Goal: Task Accomplishment & Management: Use online tool/utility

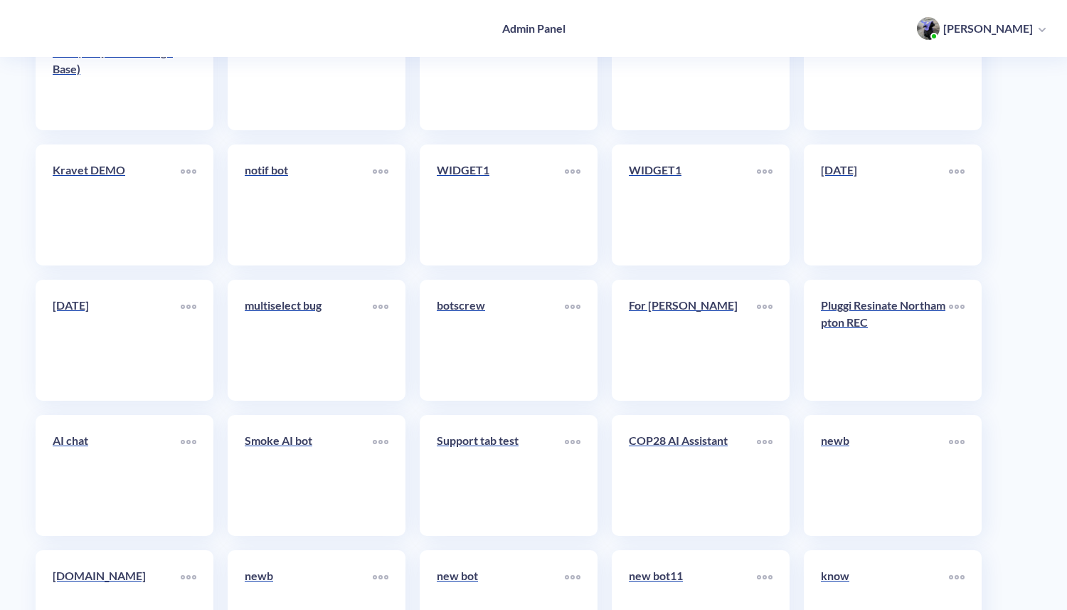
scroll to position [5282, 0]
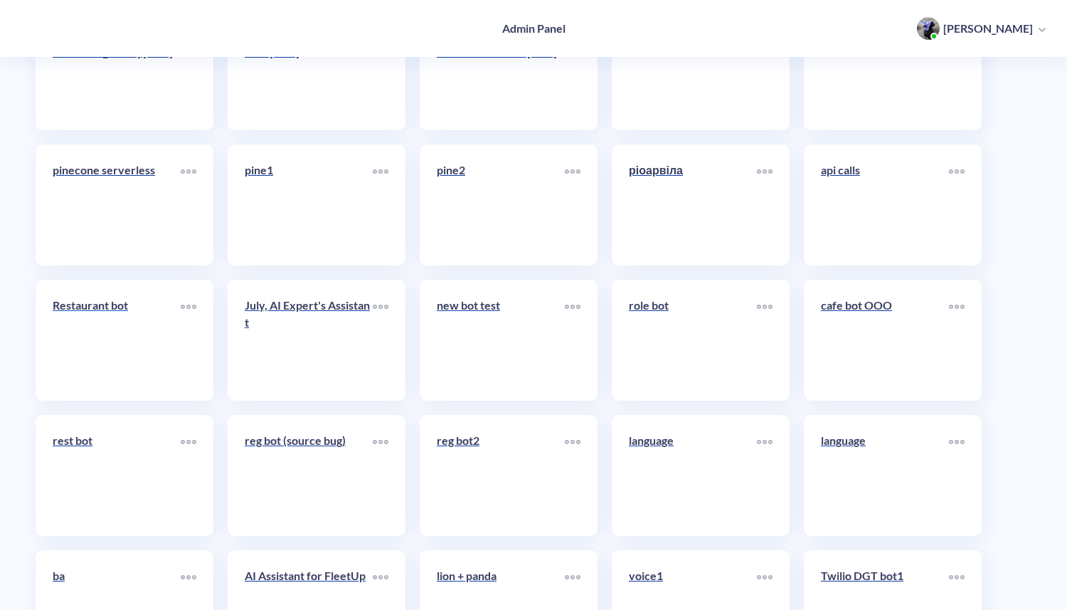
click at [116, 340] on link "Restaurant bot" at bounding box center [117, 340] width 128 height 87
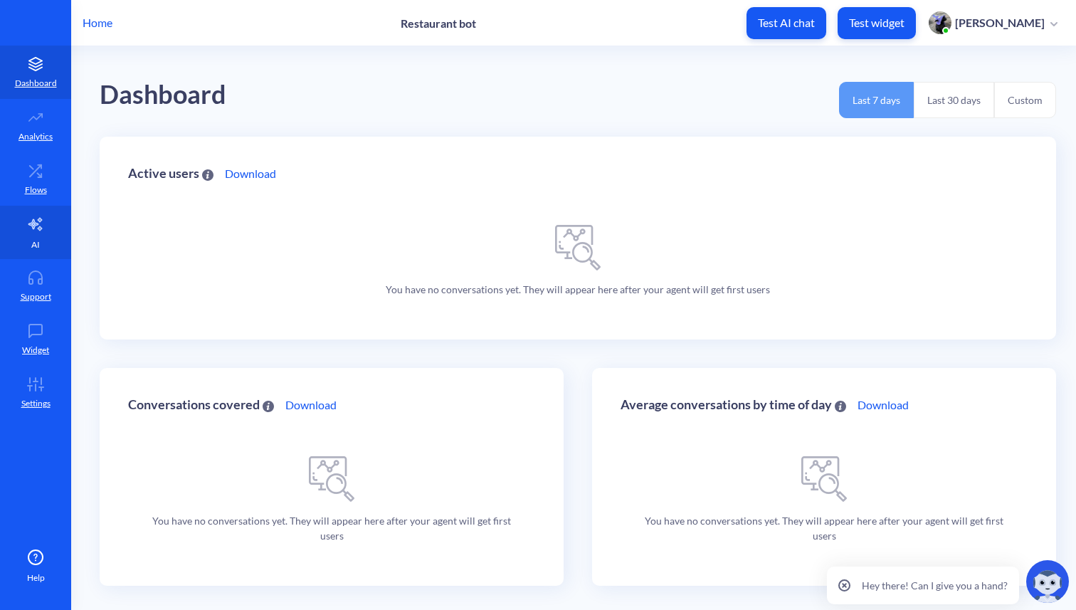
click at [38, 235] on link "AI" at bounding box center [35, 232] width 71 height 53
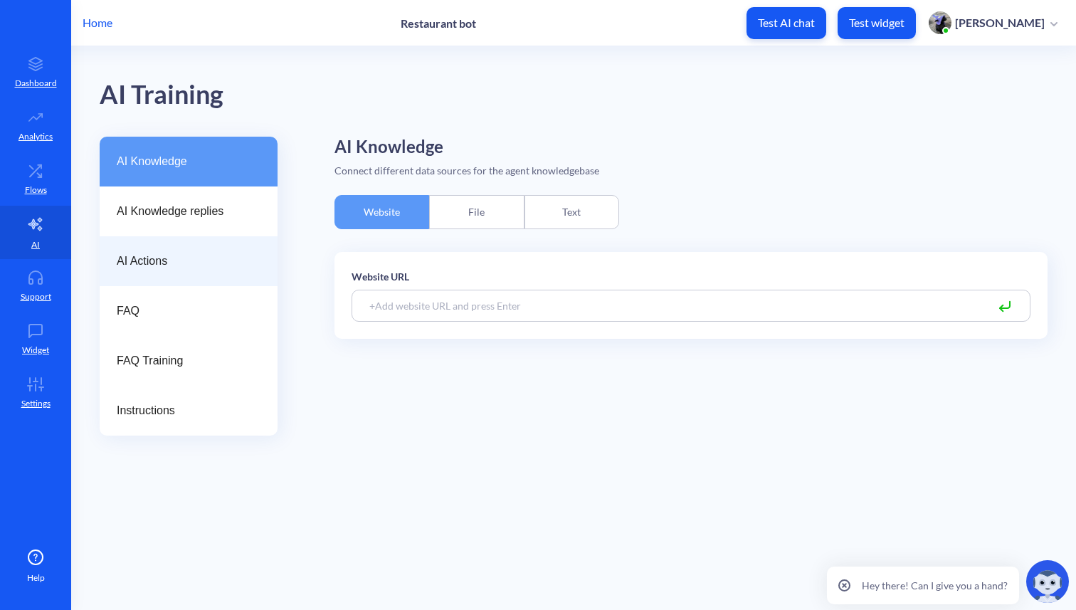
click at [160, 242] on div "AI Actions" at bounding box center [189, 261] width 178 height 50
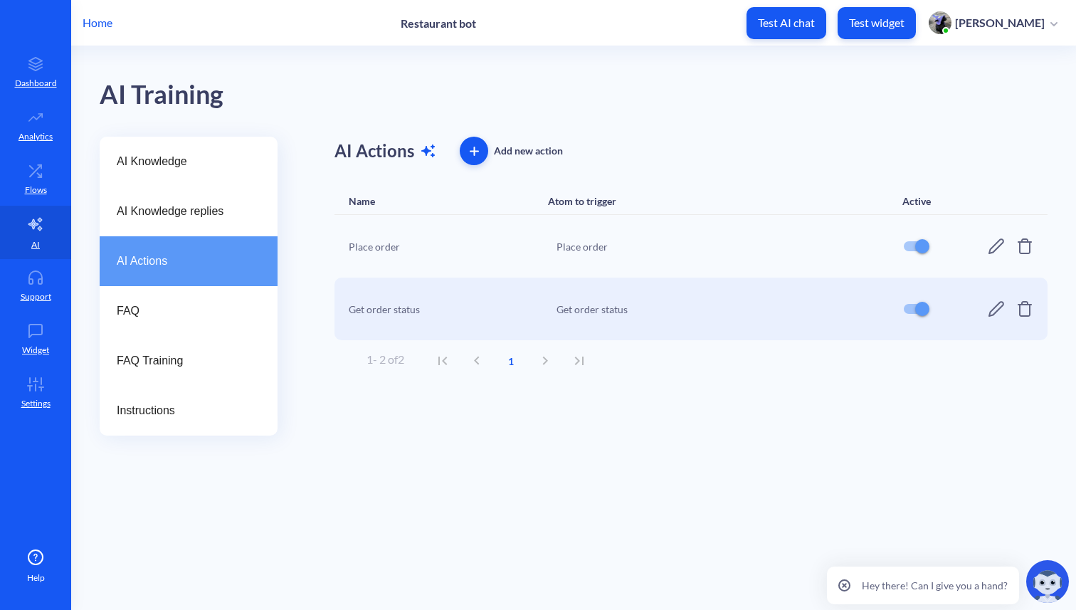
click at [993, 247] on icon at bounding box center [995, 246] width 17 height 17
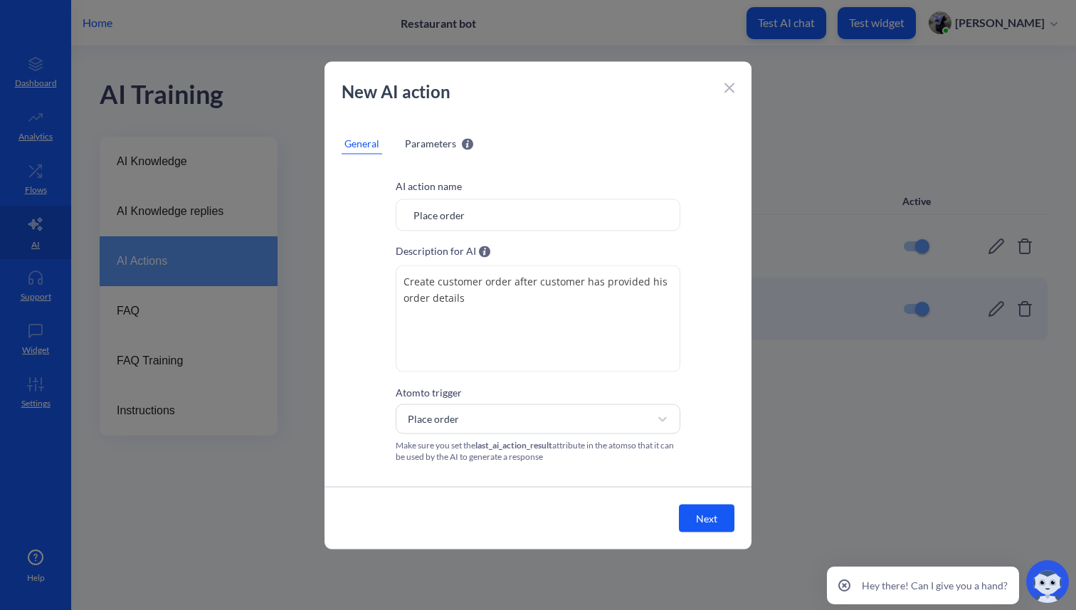
click at [427, 141] on span "Parameters" at bounding box center [430, 142] width 51 height 15
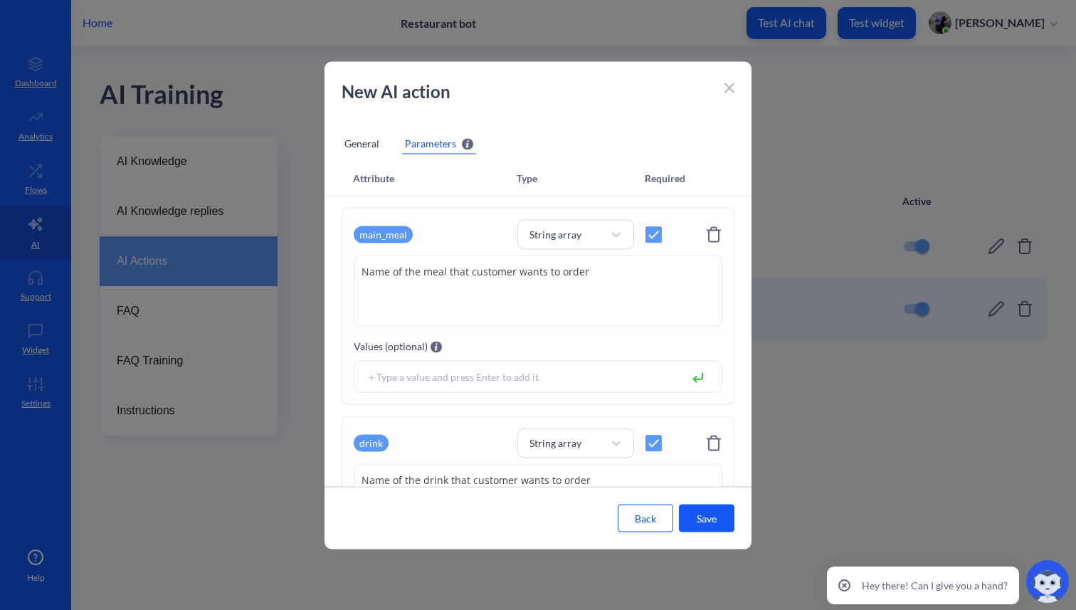
click at [726, 89] on icon at bounding box center [729, 88] width 10 height 10
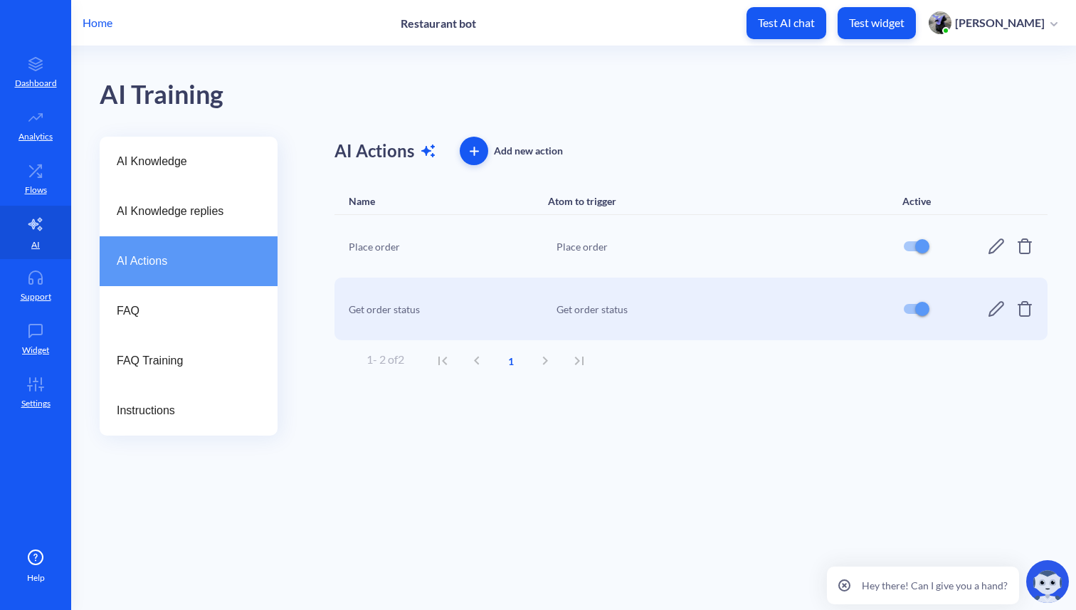
click at [992, 309] on icon at bounding box center [996, 309] width 16 height 16
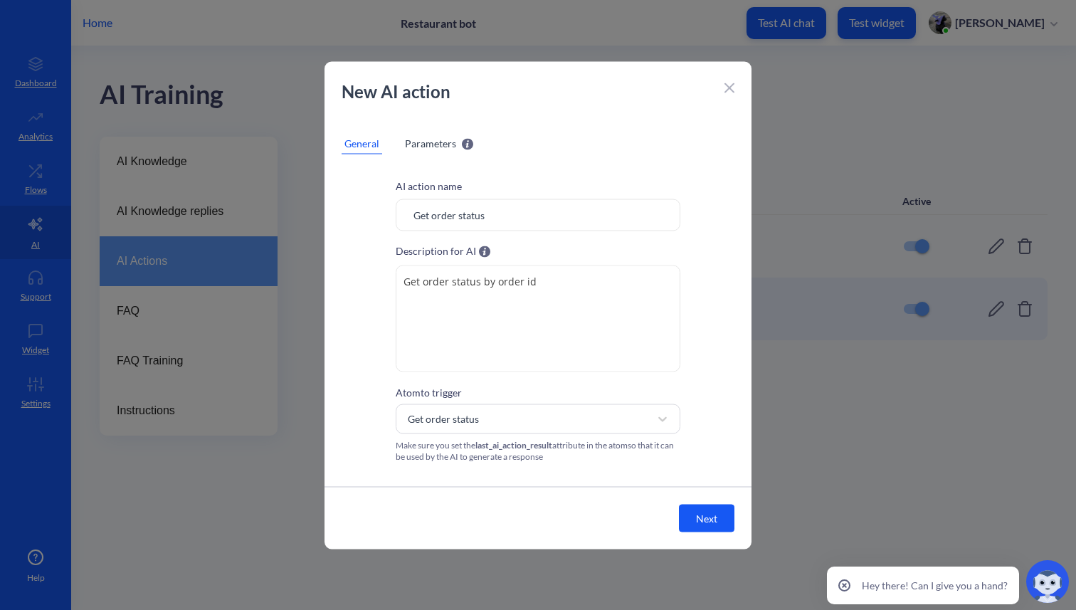
click at [434, 145] on span "Parameters" at bounding box center [430, 142] width 51 height 15
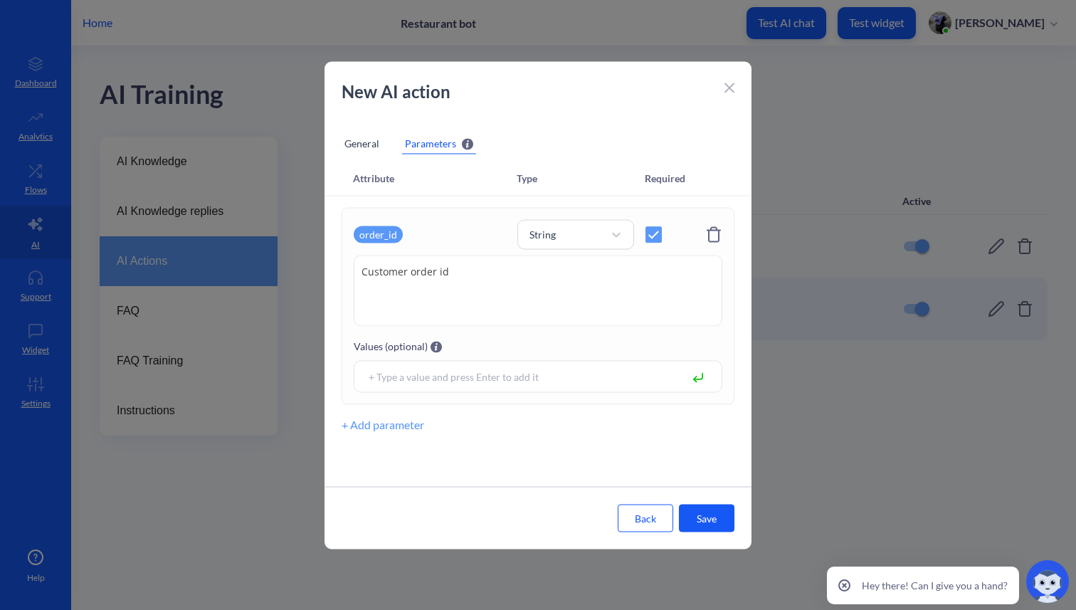
click at [728, 91] on icon at bounding box center [729, 88] width 10 height 10
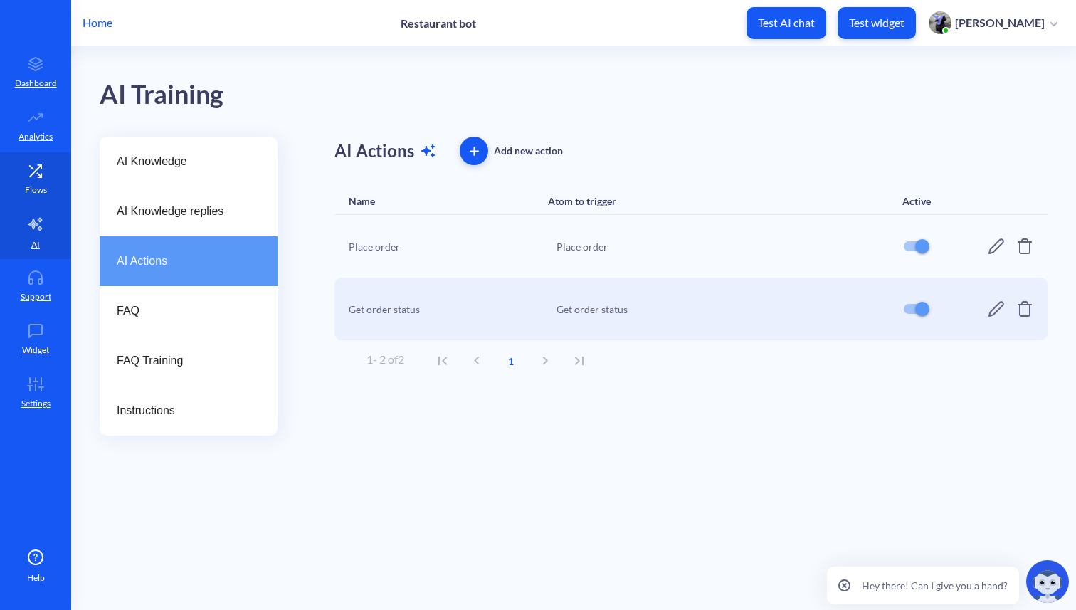
click at [39, 179] on link "Flows" at bounding box center [35, 178] width 71 height 53
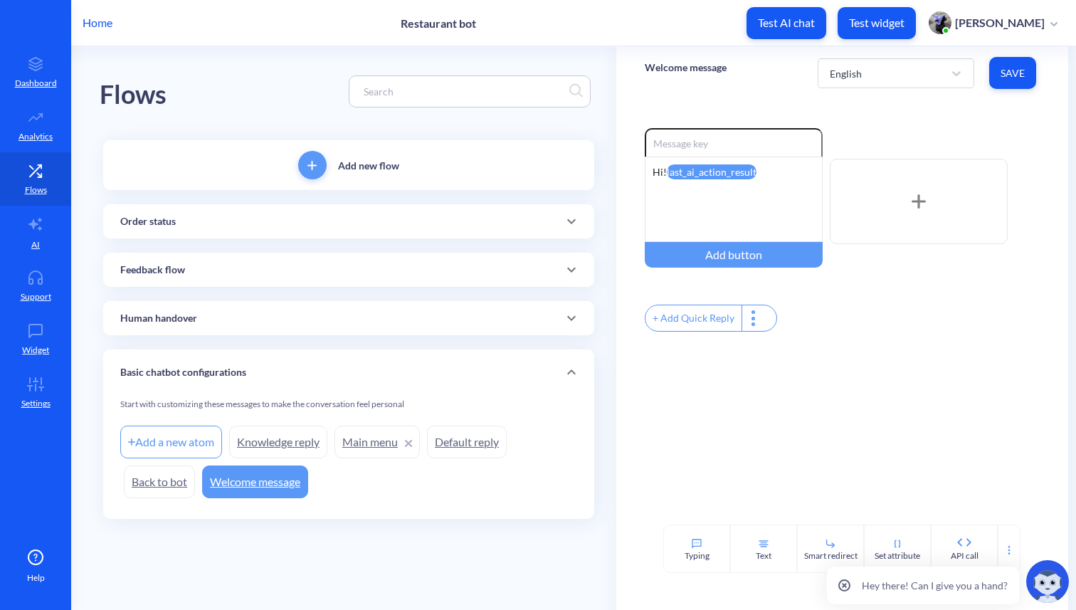
click at [261, 216] on div "Order status" at bounding box center [348, 221] width 457 height 15
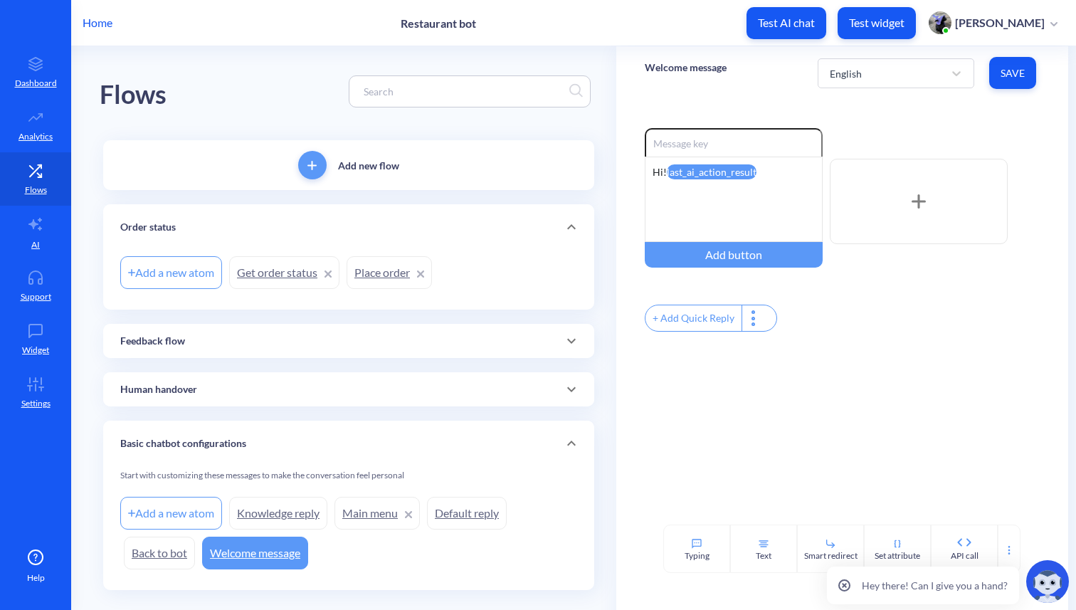
click at [378, 278] on link "Place order" at bounding box center [388, 272] width 85 height 33
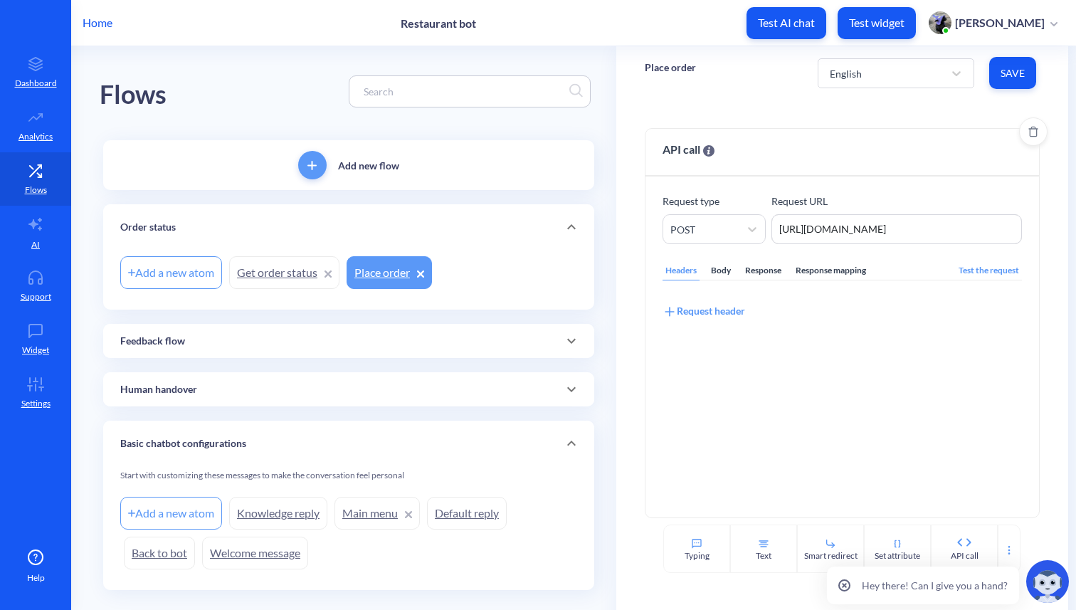
click at [724, 268] on div "Body" at bounding box center [721, 270] width 26 height 19
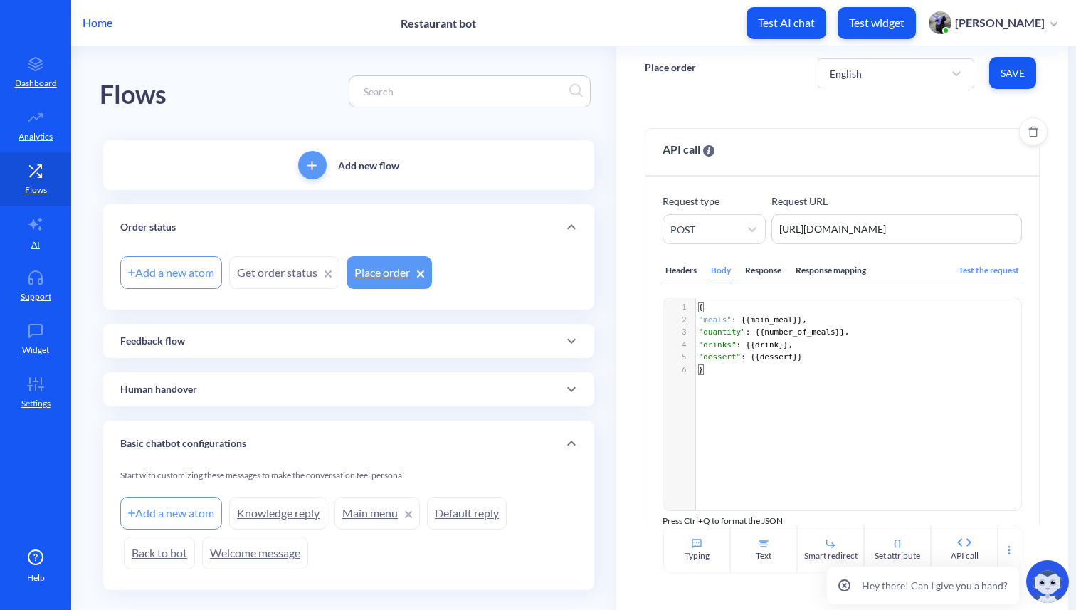
click at [763, 275] on div "Response" at bounding box center [763, 270] width 42 height 19
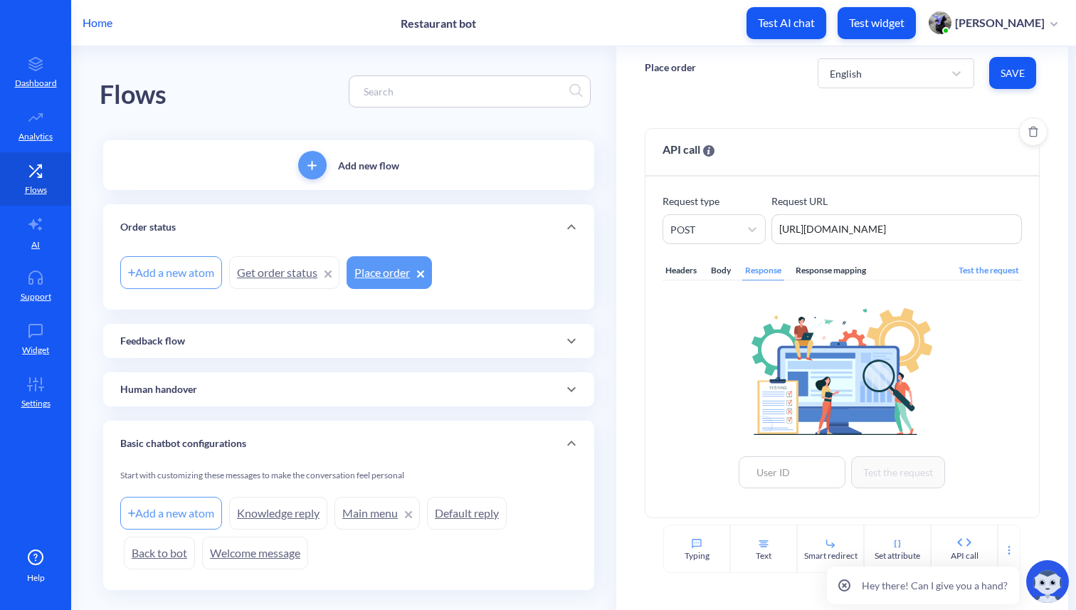
click at [826, 270] on div "Response mapping" at bounding box center [831, 270] width 76 height 19
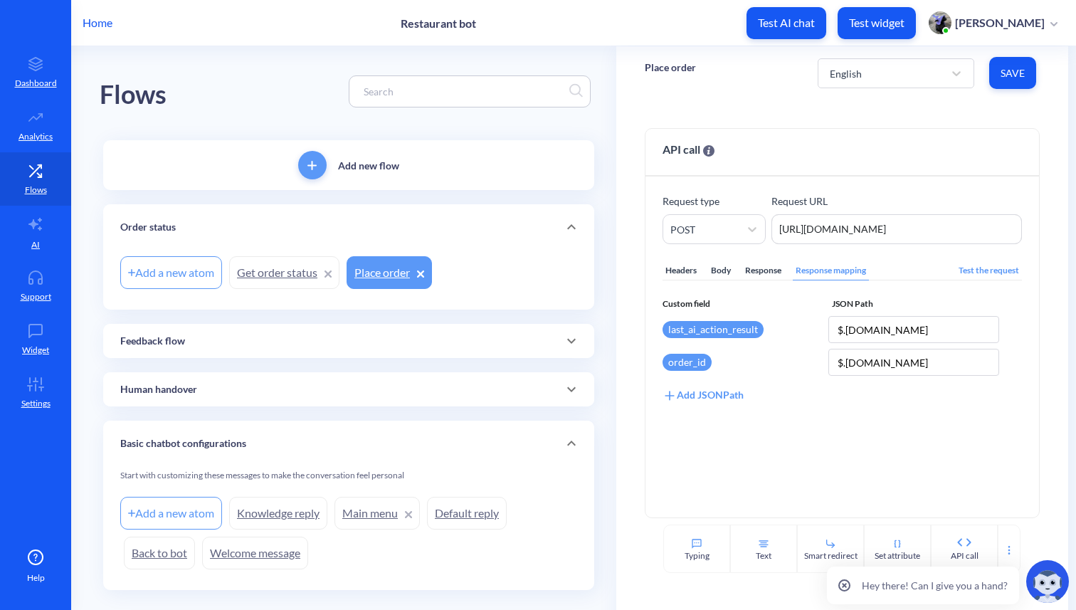
click at [265, 274] on link "Get order status" at bounding box center [284, 272] width 110 height 33
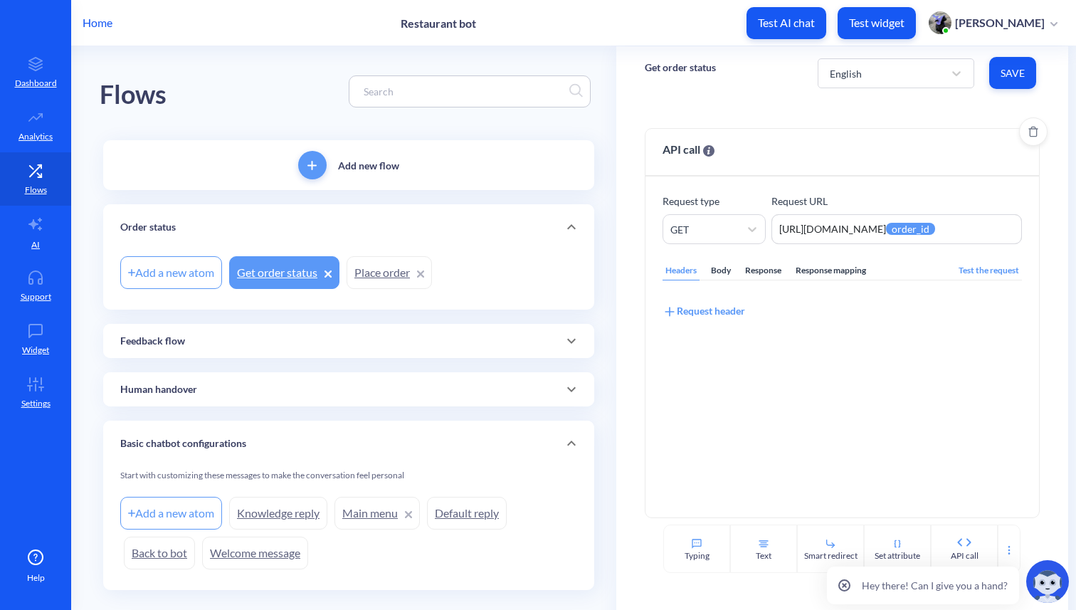
click at [720, 270] on div "Body" at bounding box center [721, 270] width 26 height 19
click at [748, 269] on div "Response" at bounding box center [763, 270] width 42 height 19
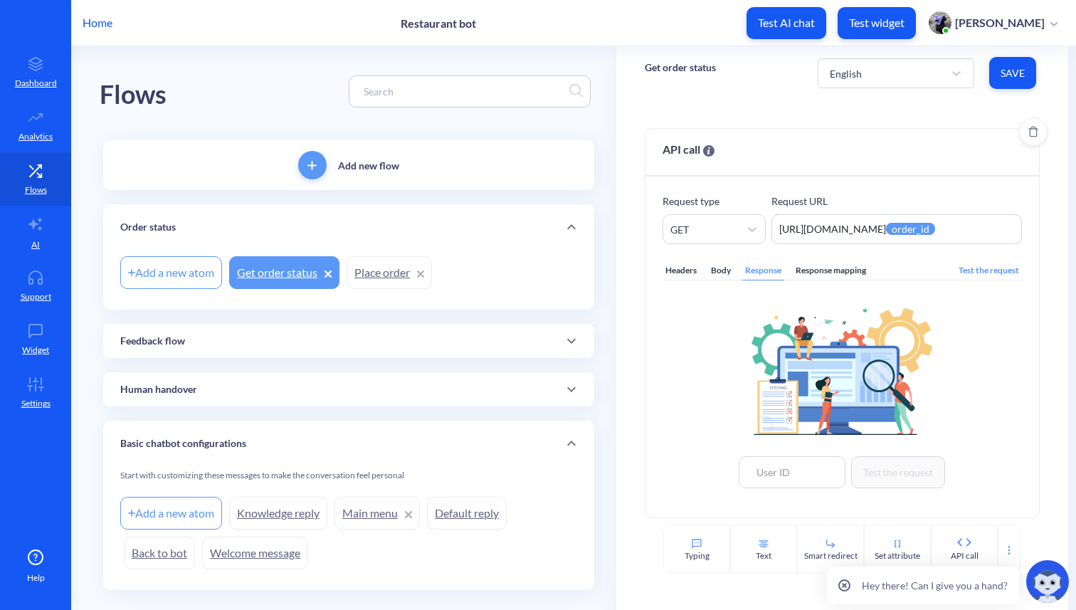
click at [827, 275] on div "Response mapping" at bounding box center [831, 270] width 76 height 19
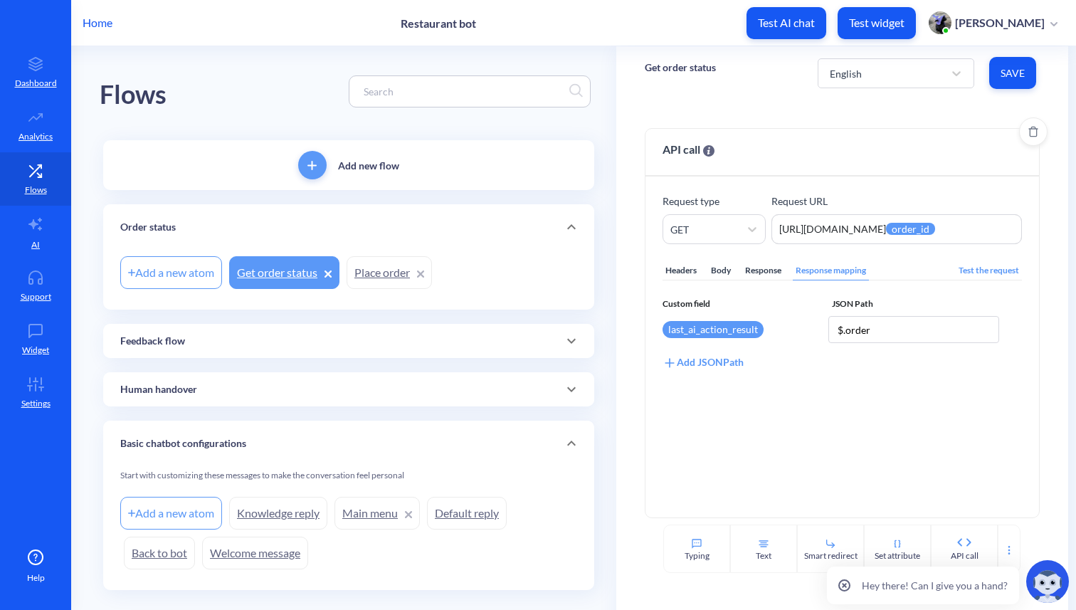
click at [793, 398] on div "Headers Body Response Response mapping Test the request Custom field JSON Path …" at bounding box center [841, 372] width 359 height 256
click at [41, 221] on icon at bounding box center [35, 224] width 17 height 17
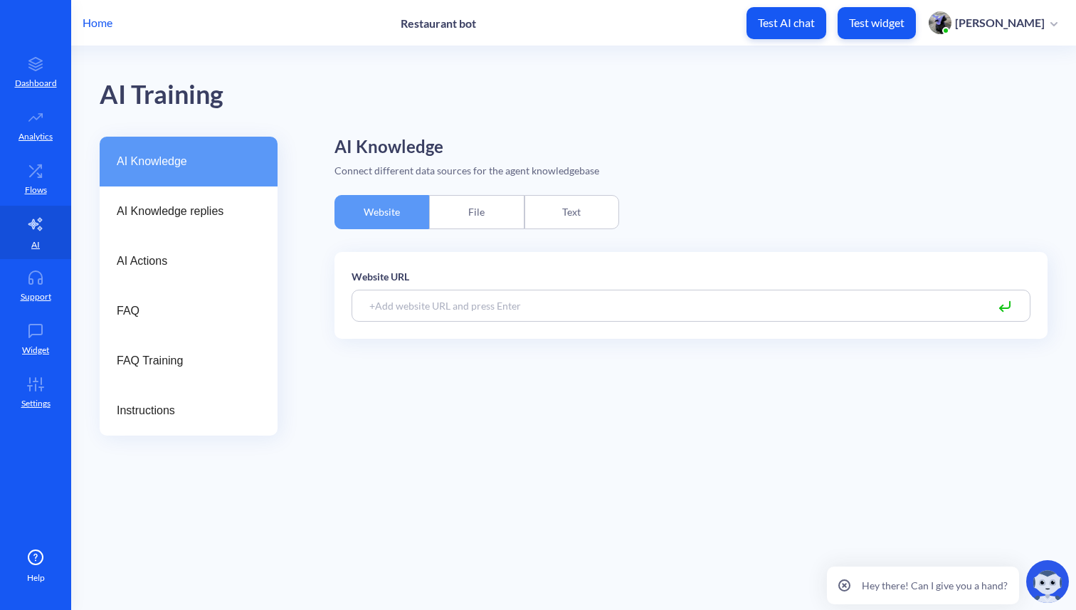
click at [587, 212] on div "Text" at bounding box center [571, 212] width 95 height 34
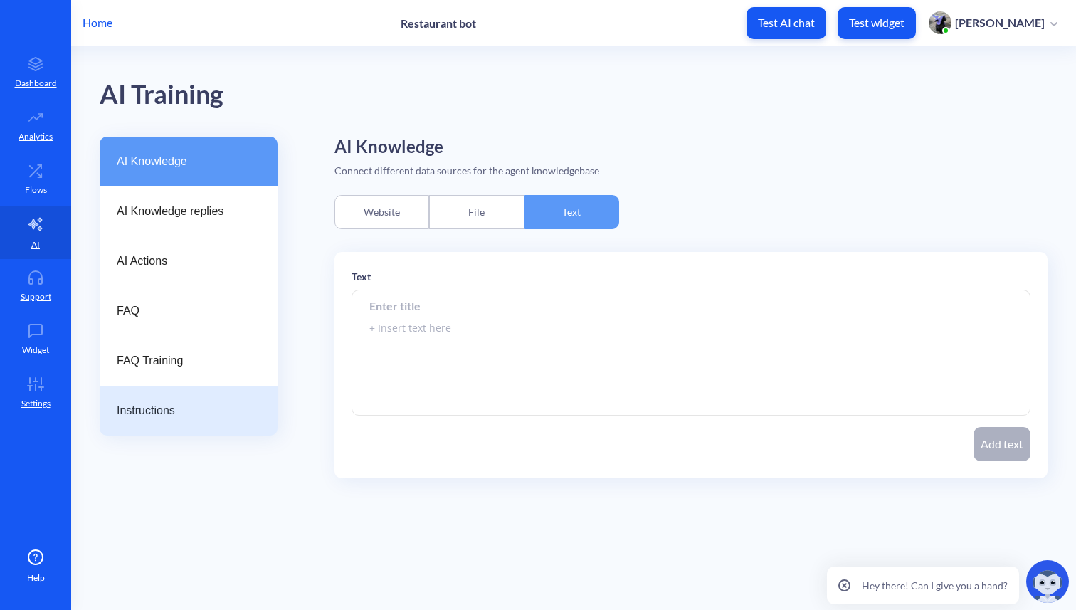
click at [150, 396] on div "Instructions" at bounding box center [189, 411] width 178 height 50
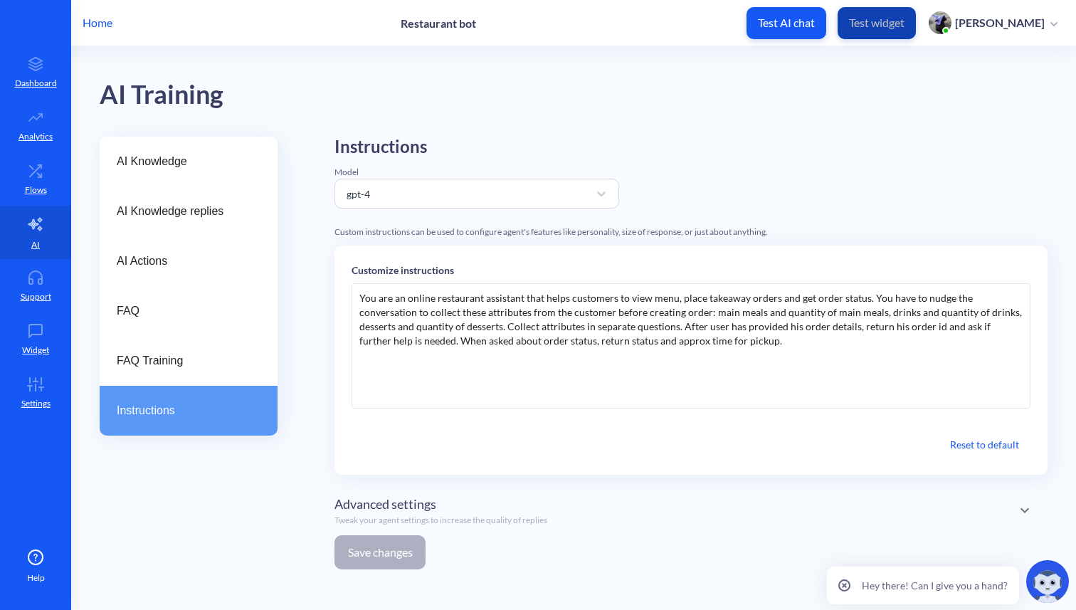
click at [904, 26] on p "Test widget" at bounding box center [876, 23] width 55 height 14
click at [37, 82] on p "Dashboard" at bounding box center [36, 83] width 42 height 13
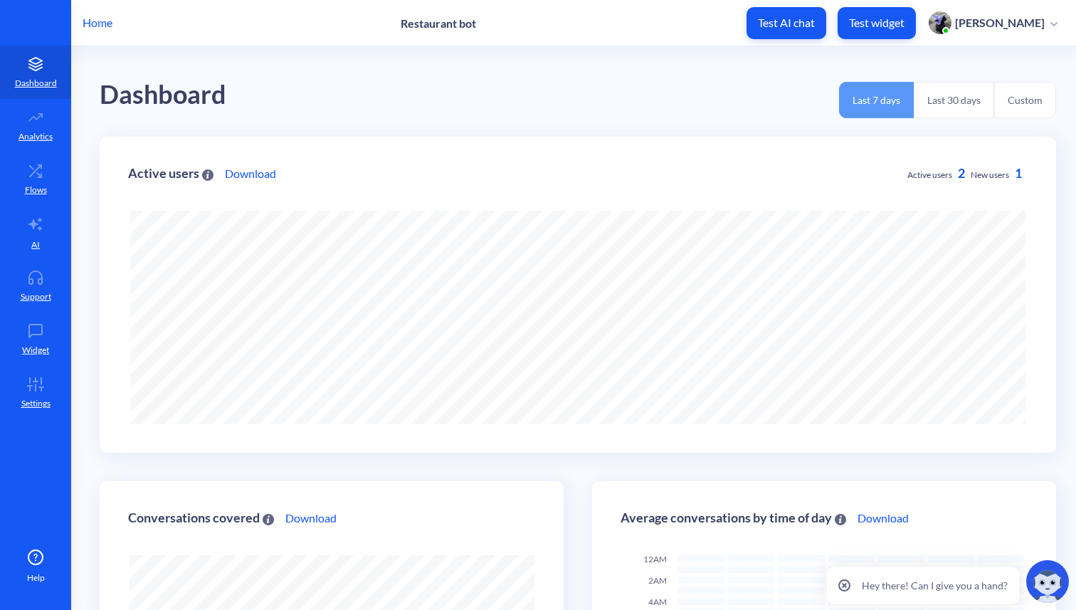
scroll to position [610, 1076]
click at [33, 170] on icon at bounding box center [35, 171] width 28 height 14
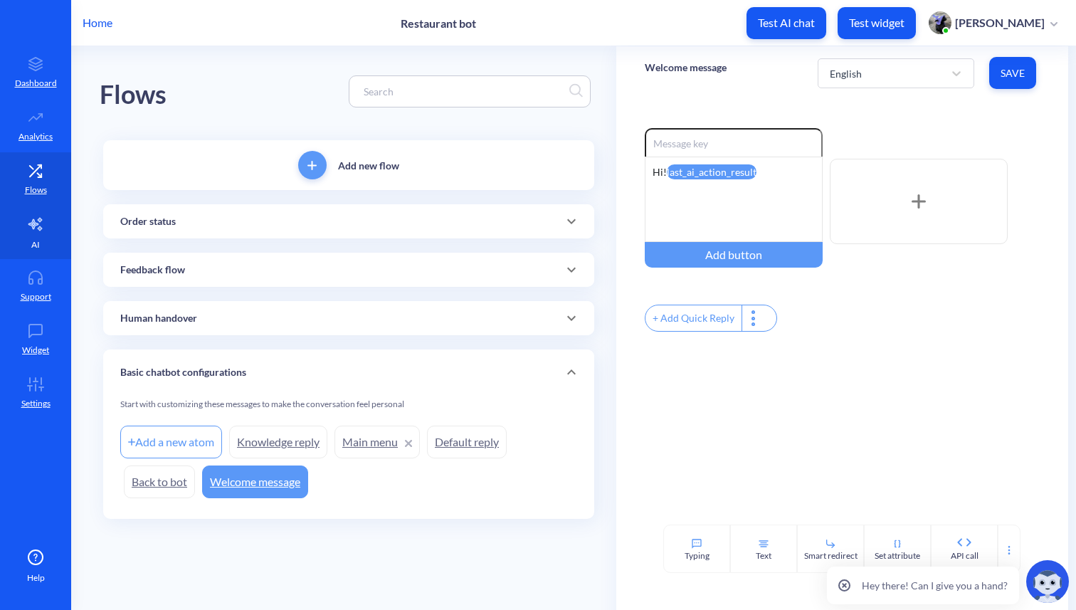
click at [33, 244] on p "AI" at bounding box center [35, 244] width 9 height 13
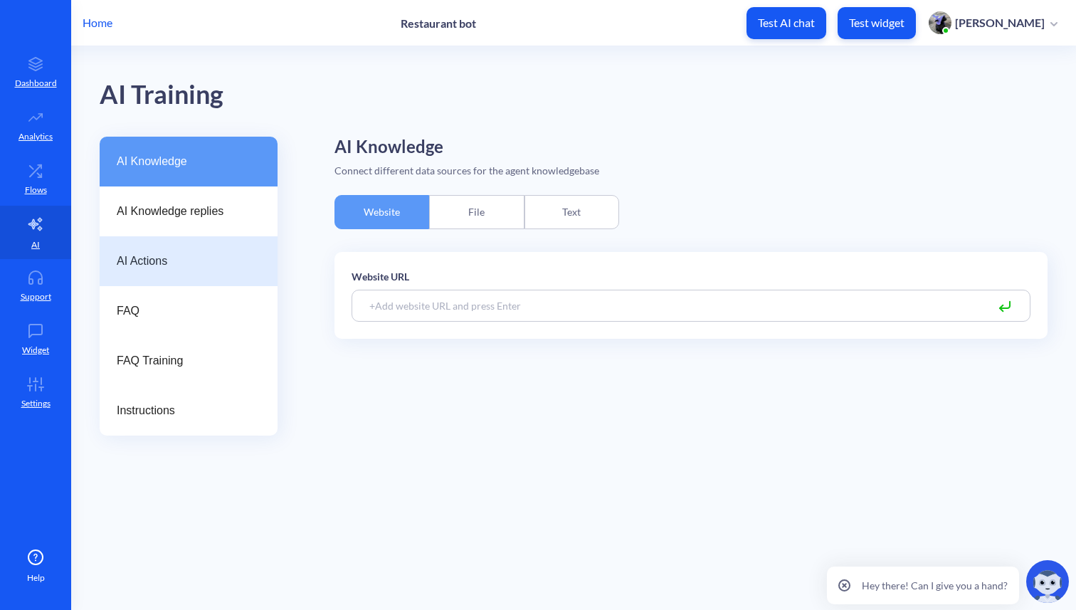
click at [193, 266] on span "AI Actions" at bounding box center [183, 261] width 132 height 17
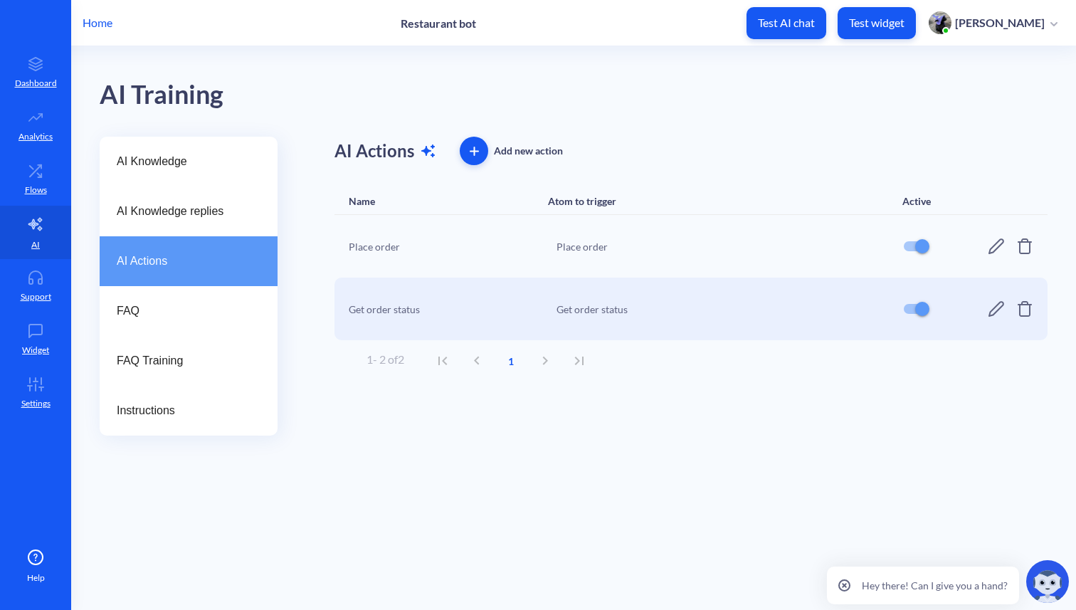
click at [998, 243] on icon at bounding box center [995, 246] width 17 height 17
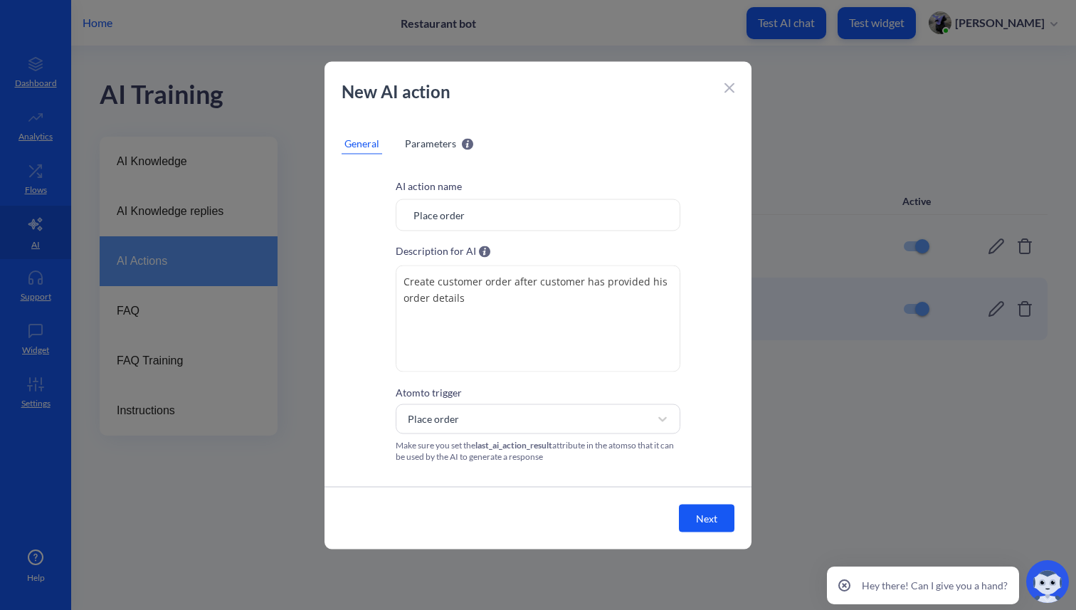
click at [433, 138] on span "Parameters" at bounding box center [430, 142] width 51 height 15
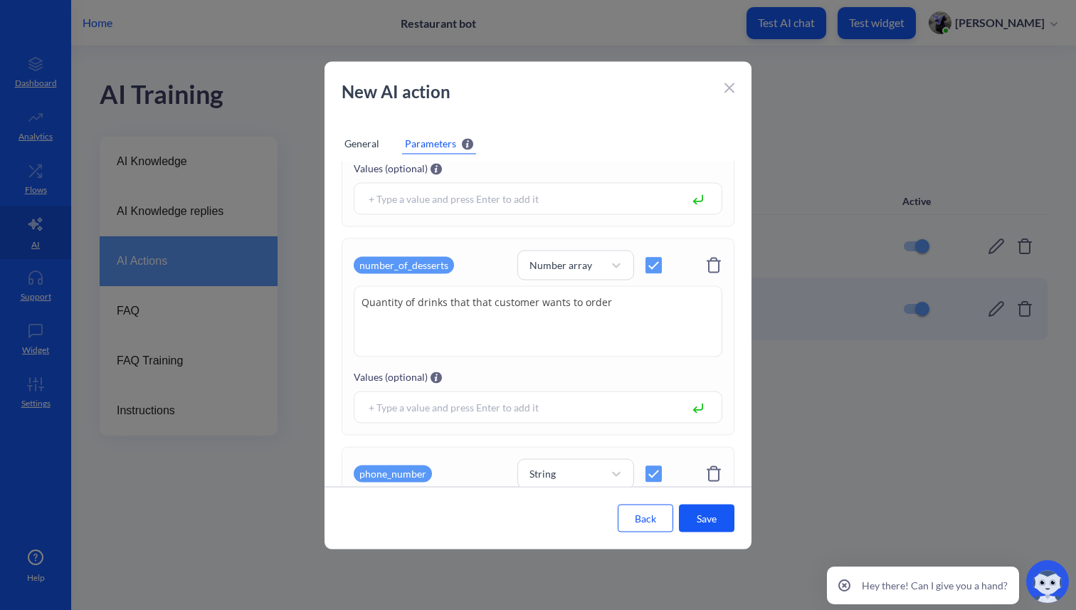
scroll to position [1209, 0]
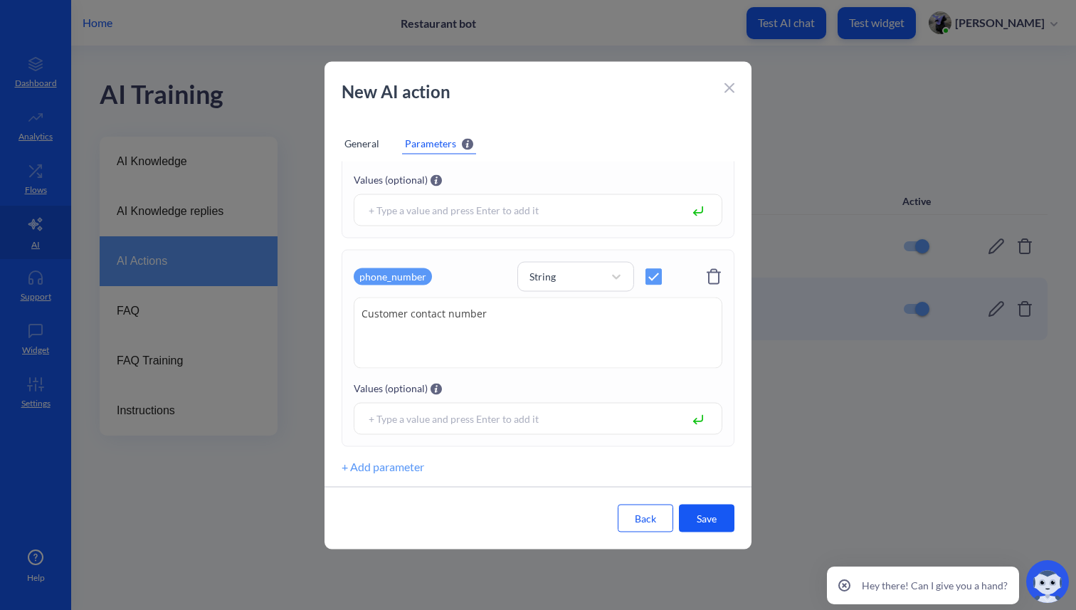
click at [728, 89] on icon at bounding box center [729, 88] width 9 height 9
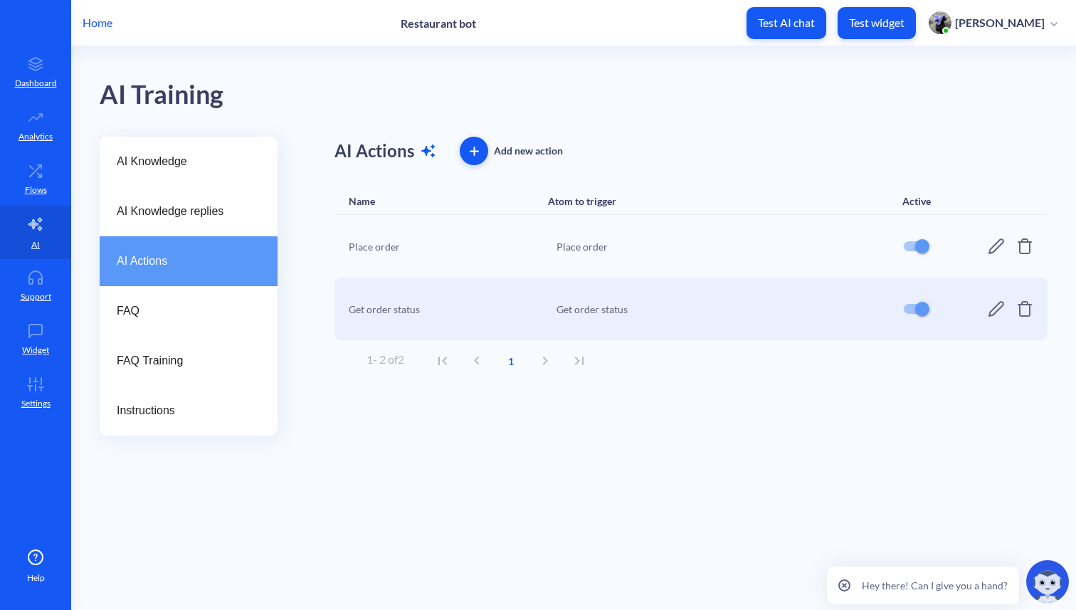
click at [994, 312] on icon at bounding box center [996, 309] width 16 height 16
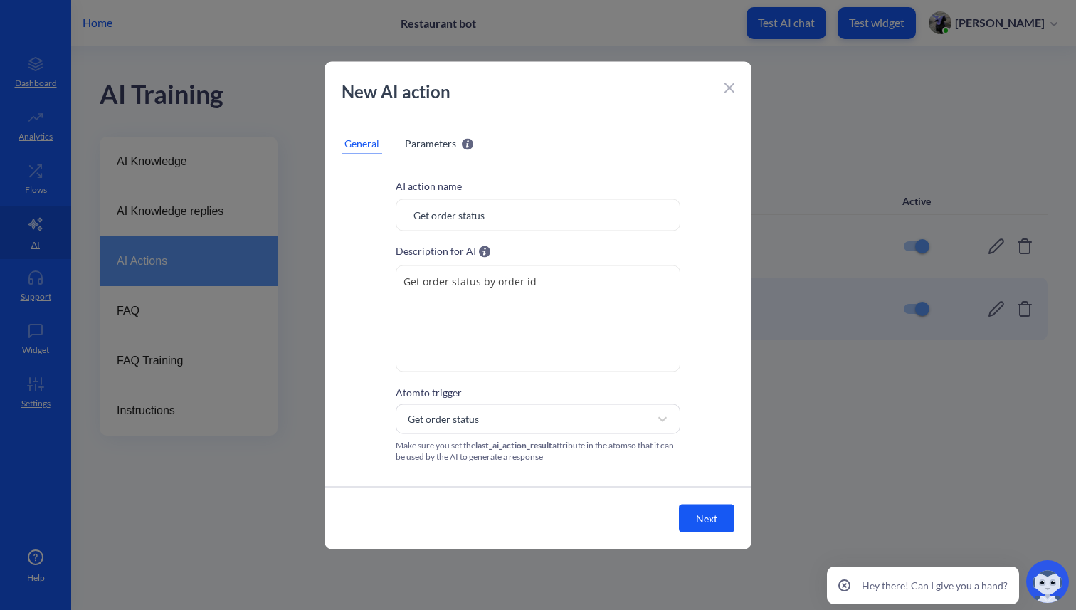
click at [443, 141] on span "Parameters" at bounding box center [430, 142] width 51 height 15
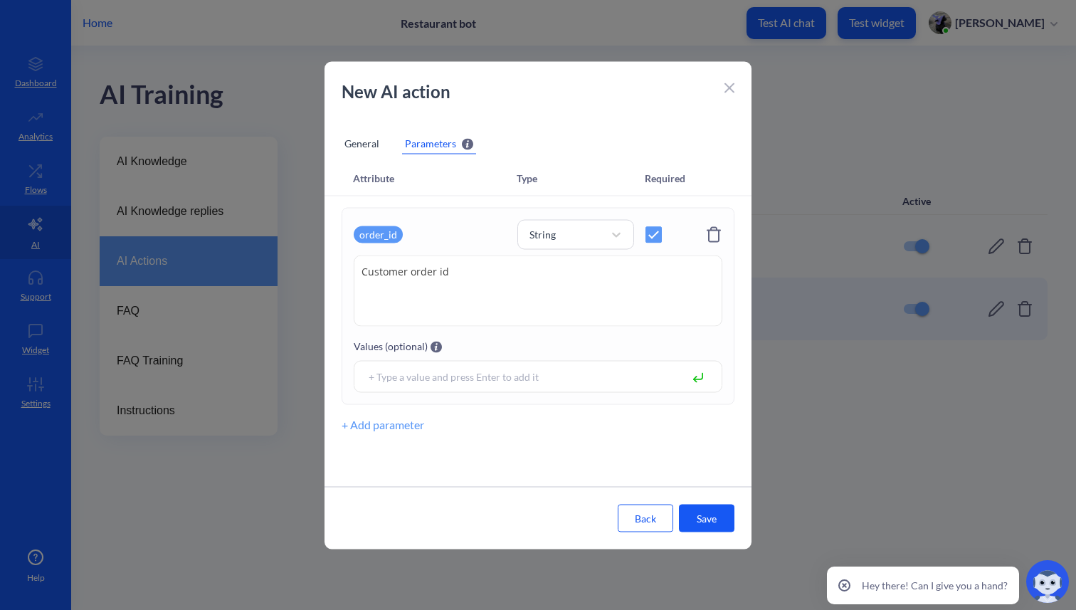
click at [365, 143] on div "General" at bounding box center [361, 142] width 41 height 21
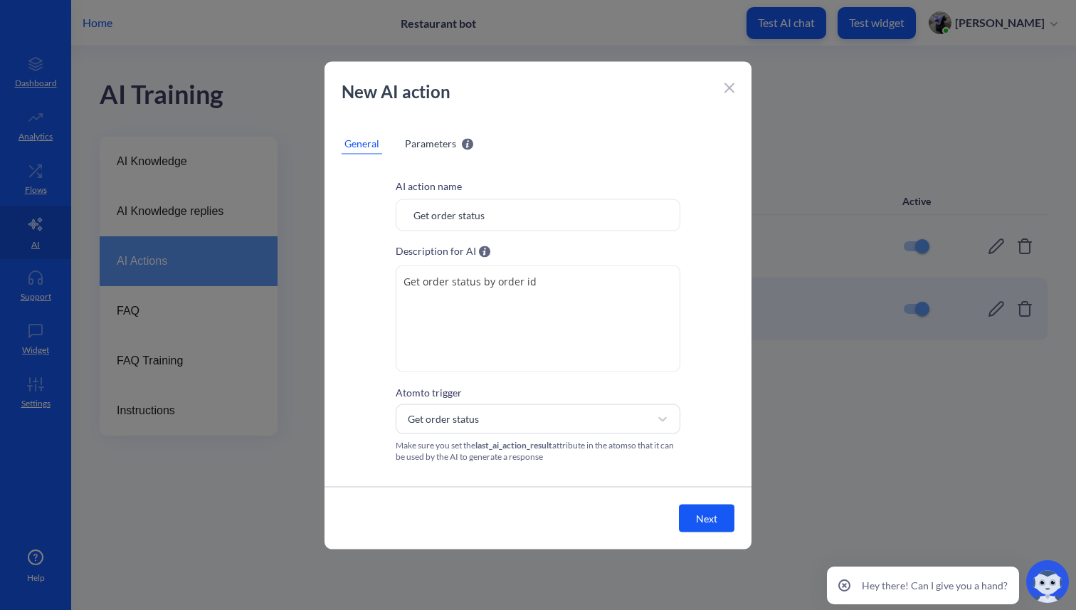
click at [435, 143] on span "Parameters" at bounding box center [430, 142] width 51 height 15
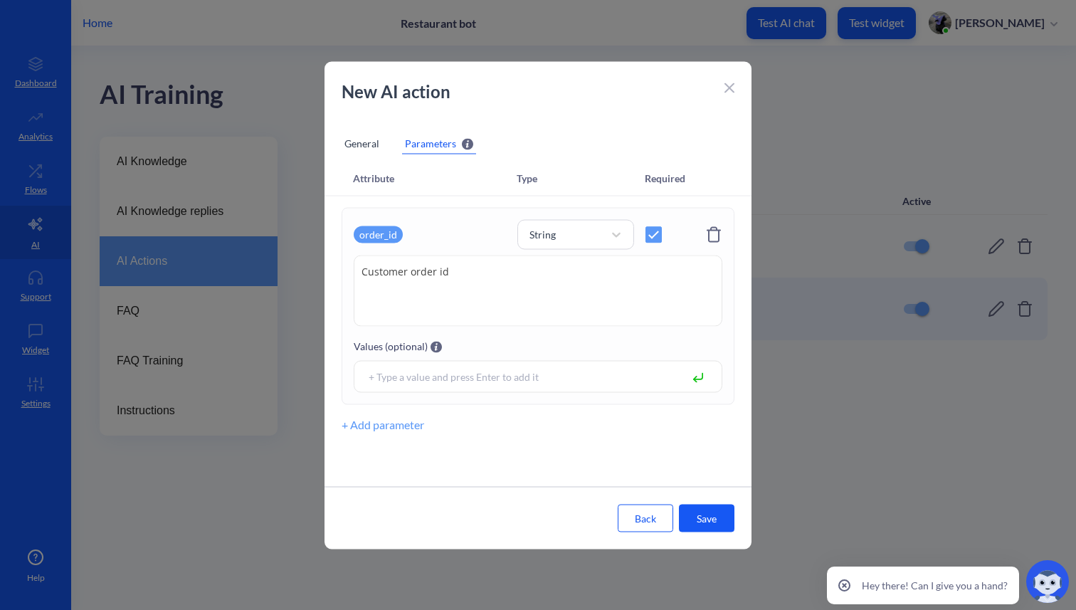
click at [732, 85] on icon at bounding box center [729, 88] width 9 height 9
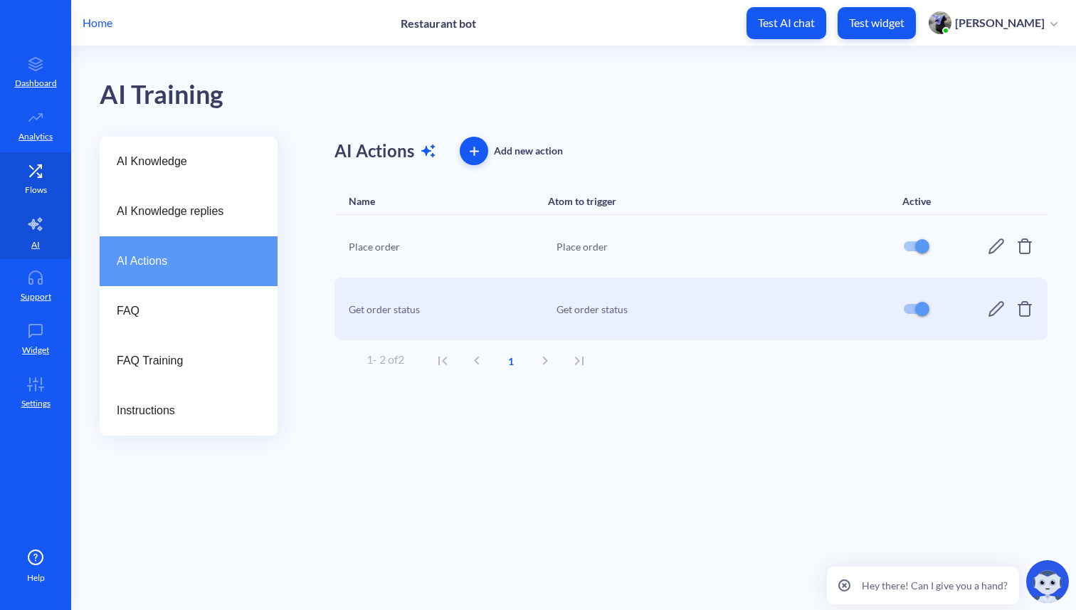
click at [40, 182] on link "Flows" at bounding box center [35, 178] width 71 height 53
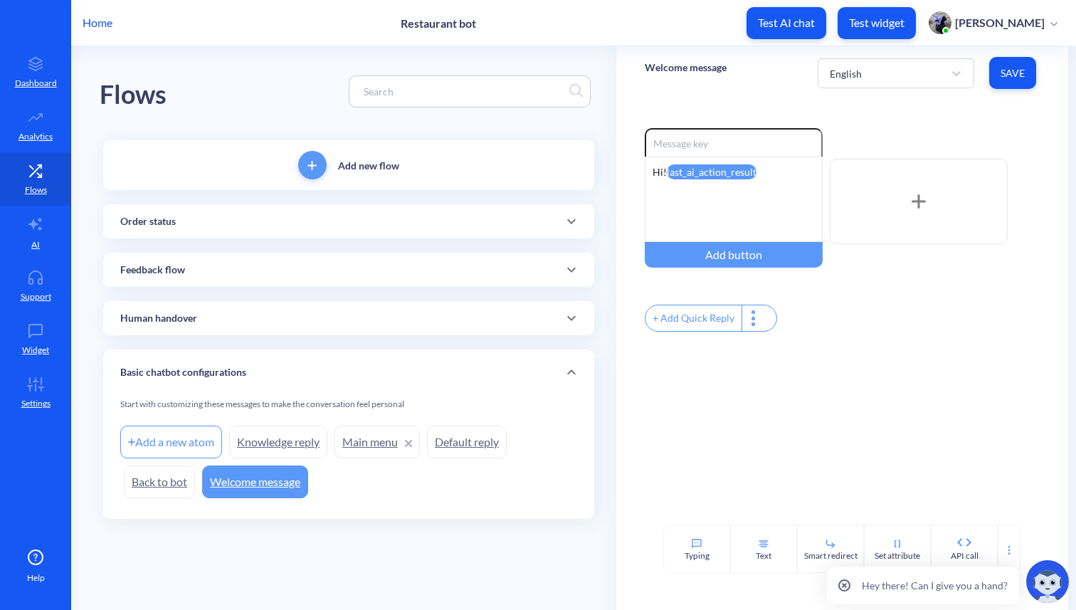
click at [239, 219] on div "Order status" at bounding box center [348, 221] width 457 height 15
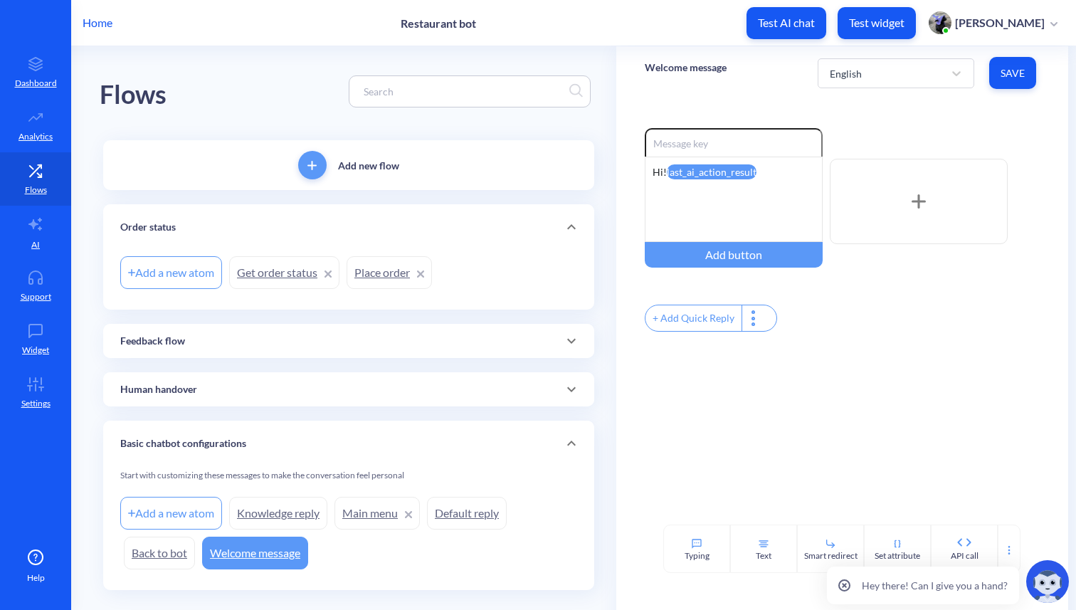
click at [369, 280] on link "Place order" at bounding box center [388, 272] width 85 height 33
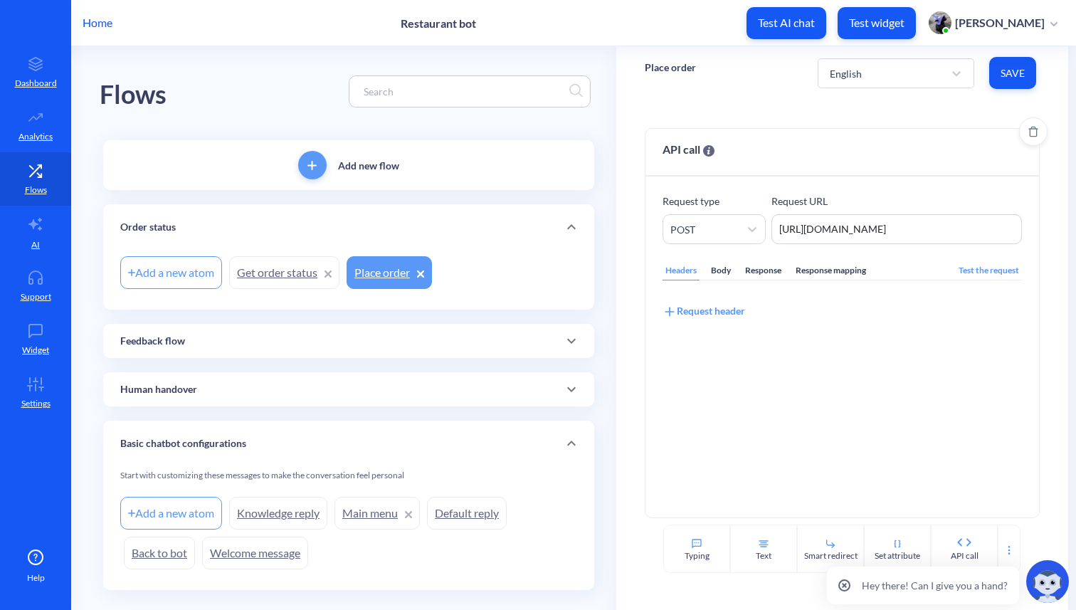
click at [716, 263] on div "Body" at bounding box center [721, 270] width 26 height 19
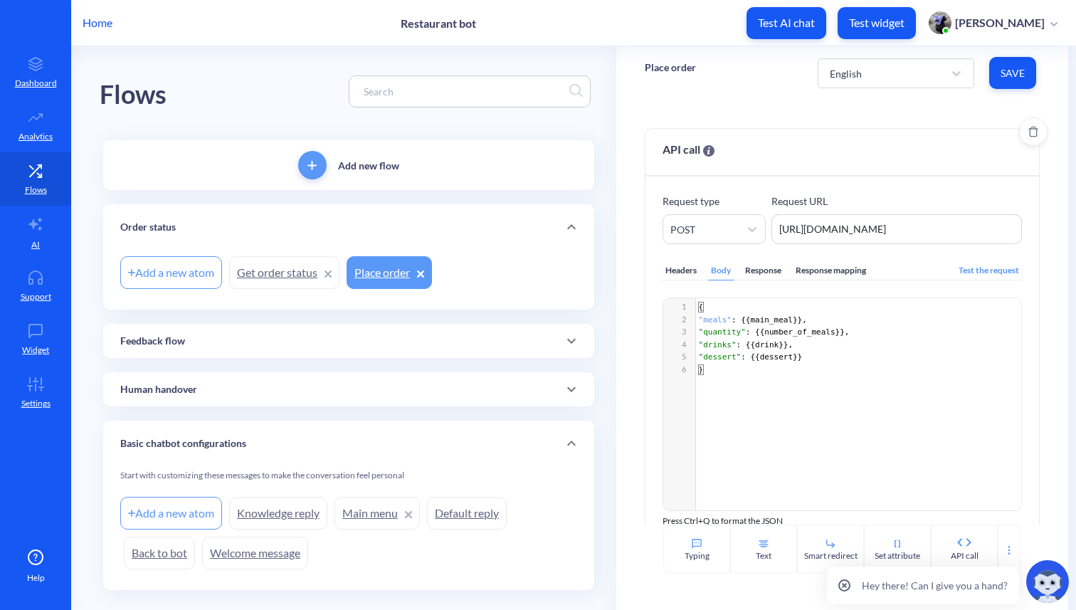
click at [830, 270] on div "Response mapping" at bounding box center [831, 270] width 76 height 19
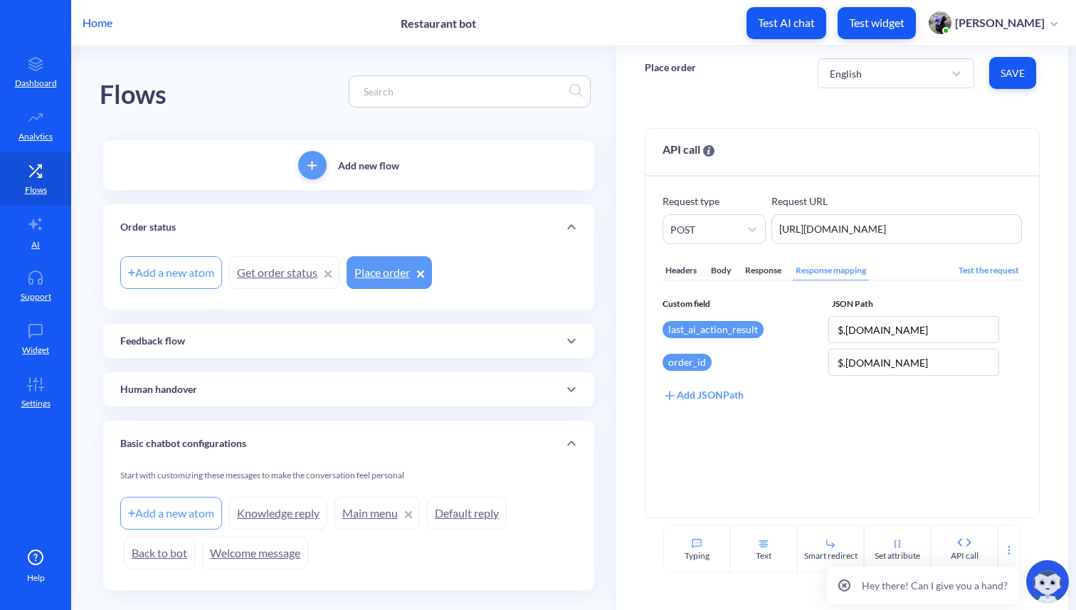
click at [282, 265] on link "Get order status" at bounding box center [284, 272] width 110 height 33
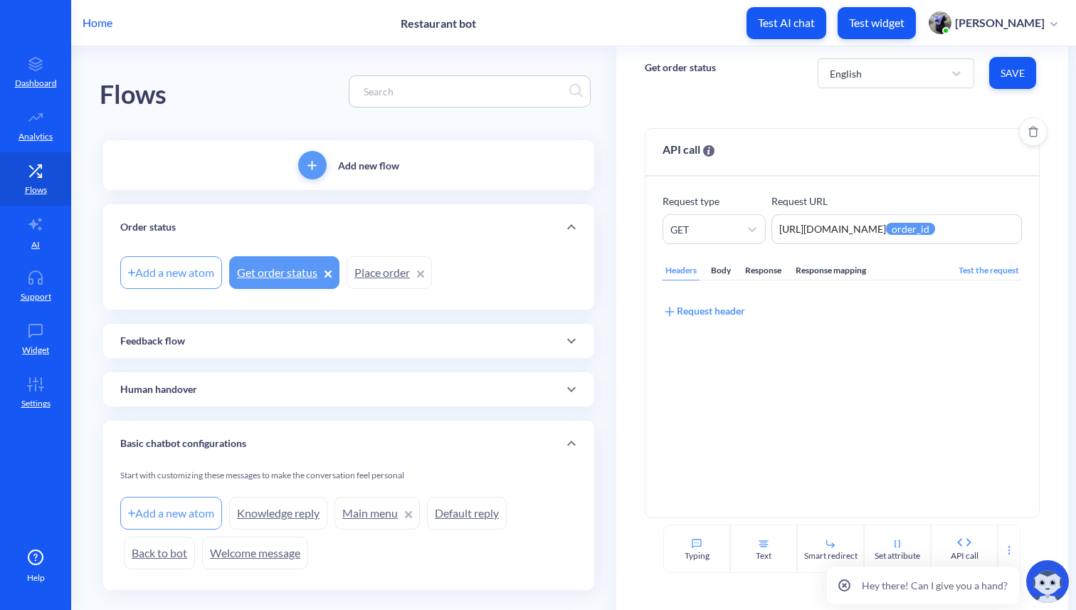
click at [721, 270] on div "Body" at bounding box center [721, 270] width 26 height 19
click at [762, 270] on div "Response" at bounding box center [763, 270] width 42 height 19
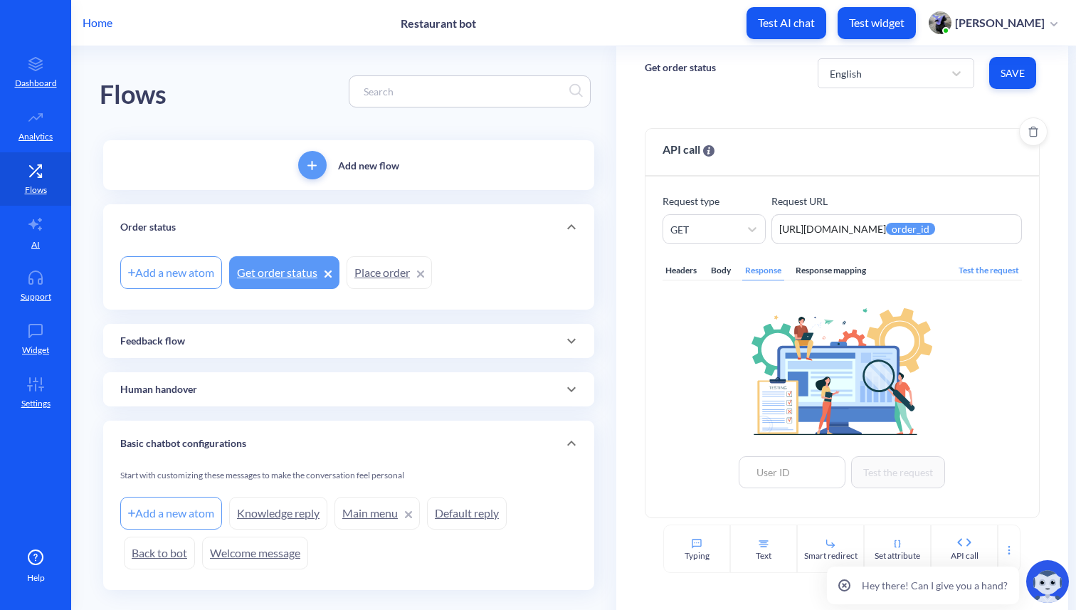
click at [829, 274] on div "Response mapping" at bounding box center [831, 270] width 76 height 19
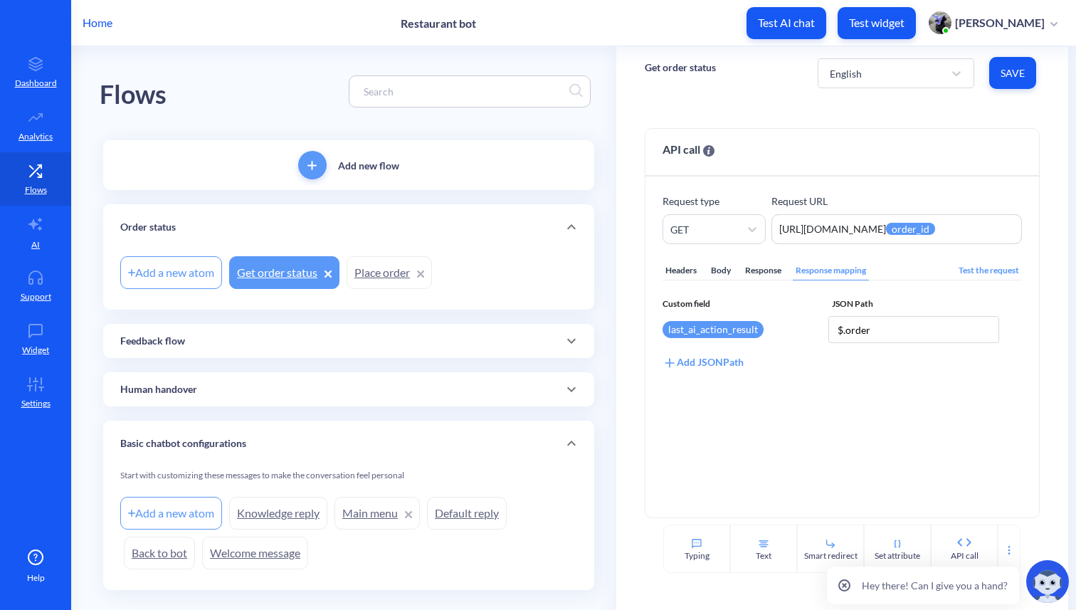
click at [37, 560] on icon at bounding box center [35, 557] width 17 height 17
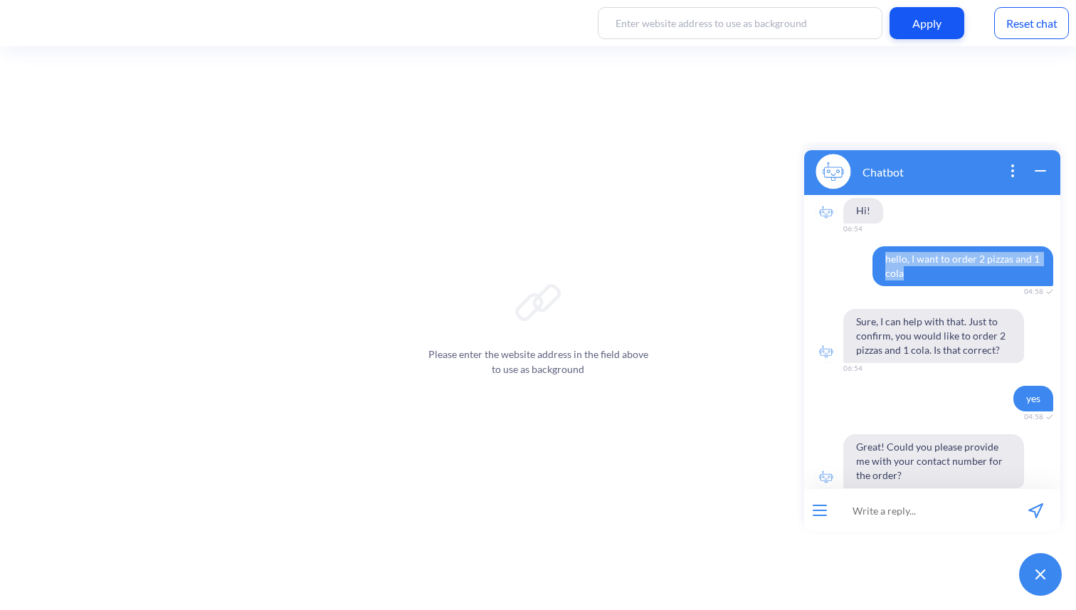
drag, startPoint x: 905, startPoint y: 277, endPoint x: 872, endPoint y: 258, distance: 37.9
click at [872, 258] on span "hello, I want to order 2 pizzas and 1 cola" at bounding box center [962, 266] width 181 height 40
copy span "hello, I want to order 2 pizzas and 1 cola"
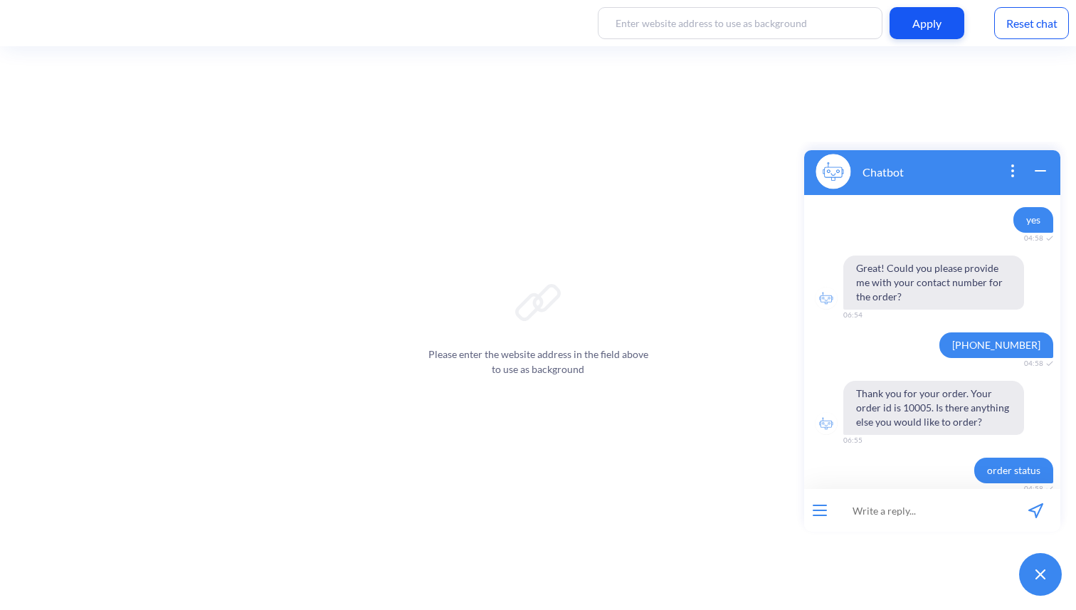
scroll to position [291, 0]
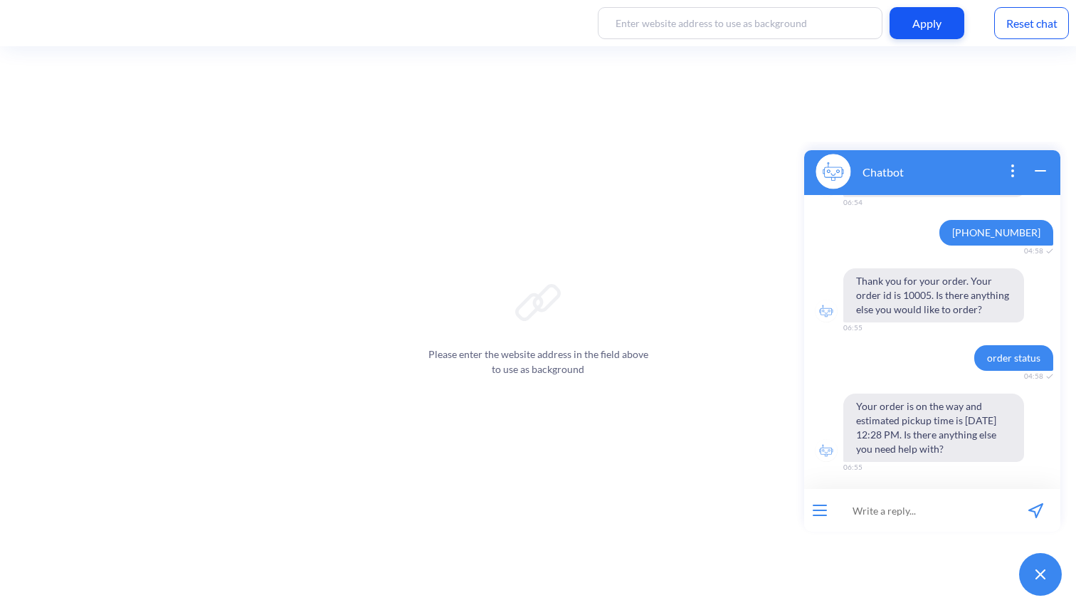
click at [1034, 21] on div "Reset chat" at bounding box center [1031, 23] width 75 height 32
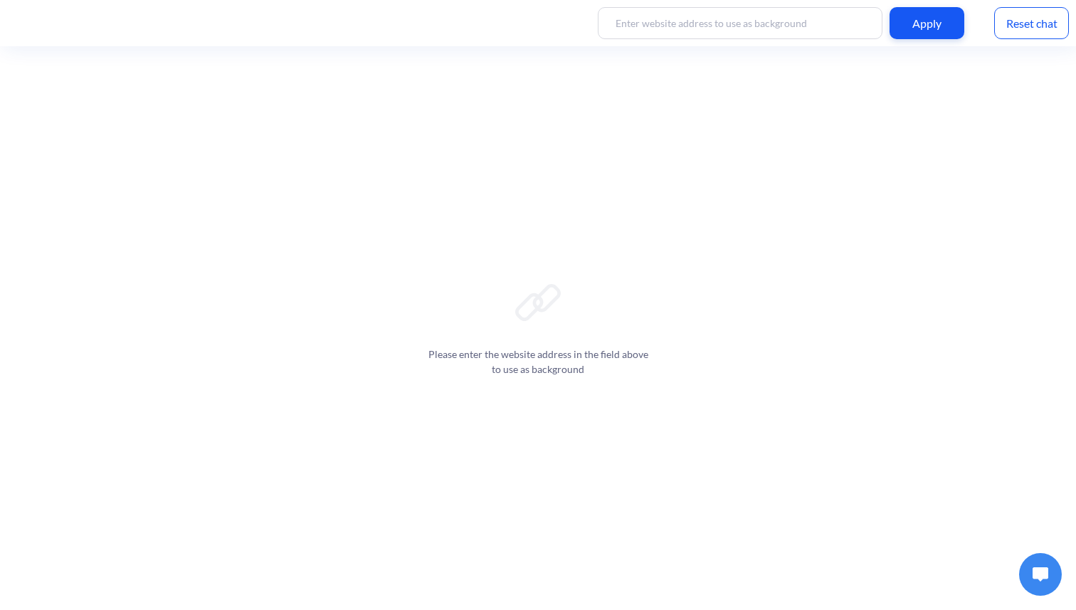
click at [1046, 575] on img at bounding box center [1040, 574] width 16 height 14
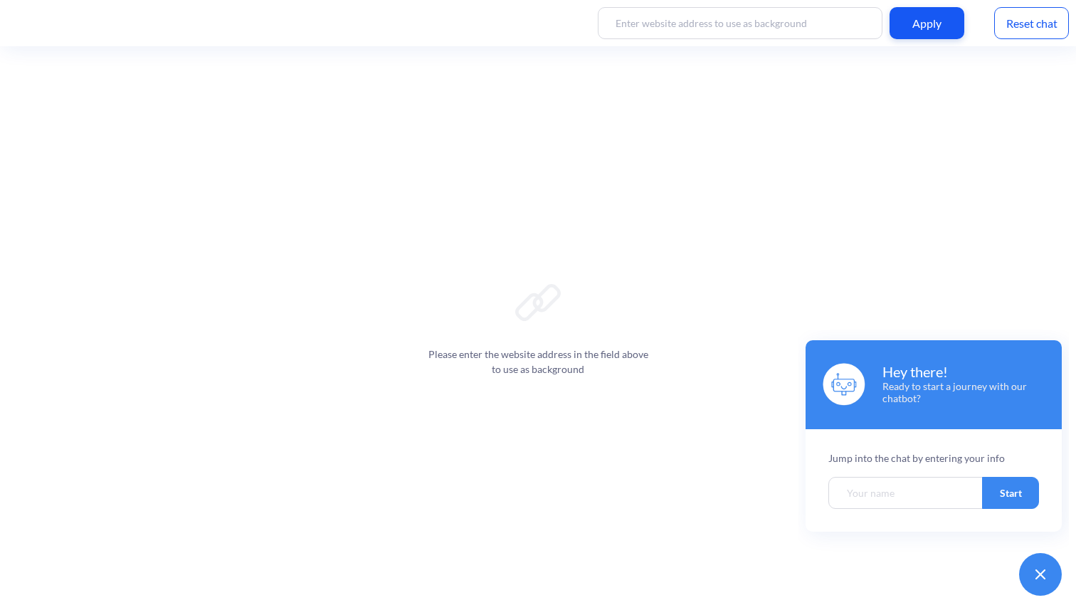
click at [919, 503] on input "Welcome chatbot screen" at bounding box center [905, 493] width 155 height 32
type input "test"
click button "Start" at bounding box center [1010, 493] width 57 height 32
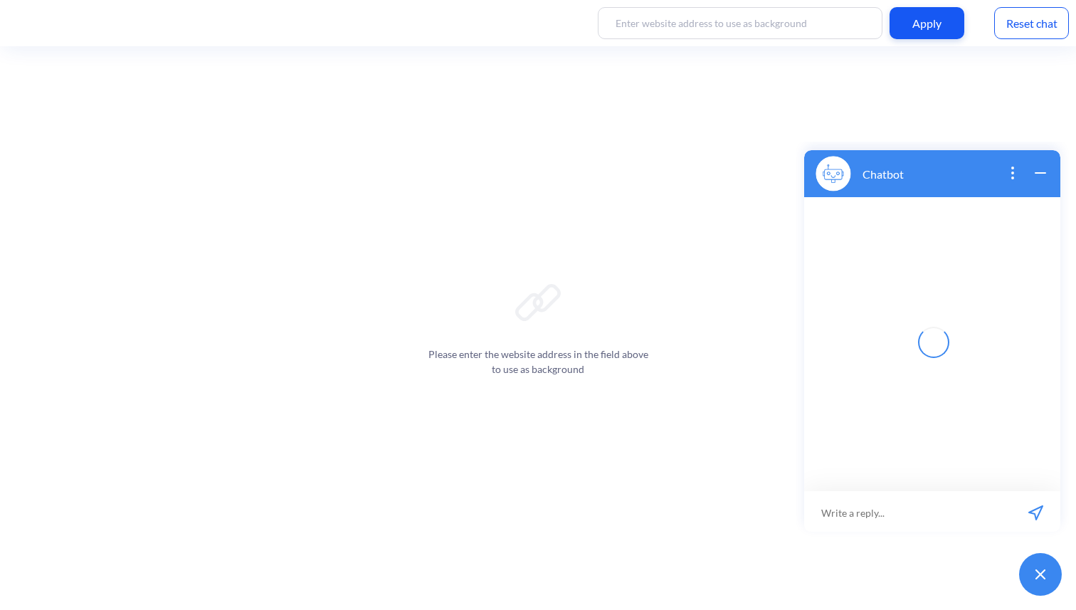
scroll to position [2, 0]
click at [865, 502] on input at bounding box center [923, 510] width 176 height 43
paste input "hello, I want to order 2 pizzas and 1 cola"
type input "hello, I want to order 2 pizzas and 1 cola"
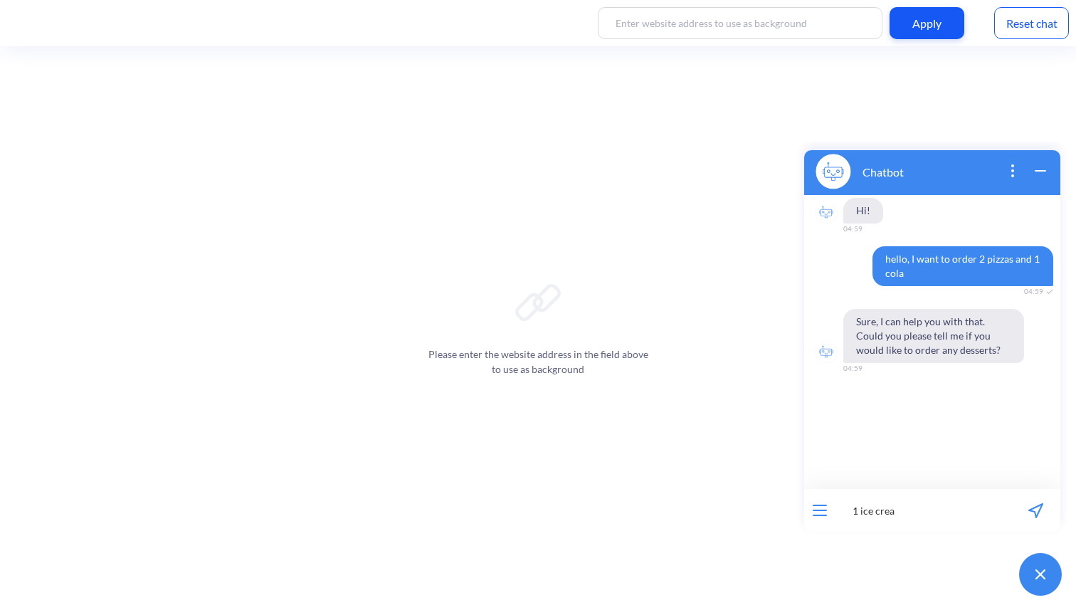
type input "1 ice cream"
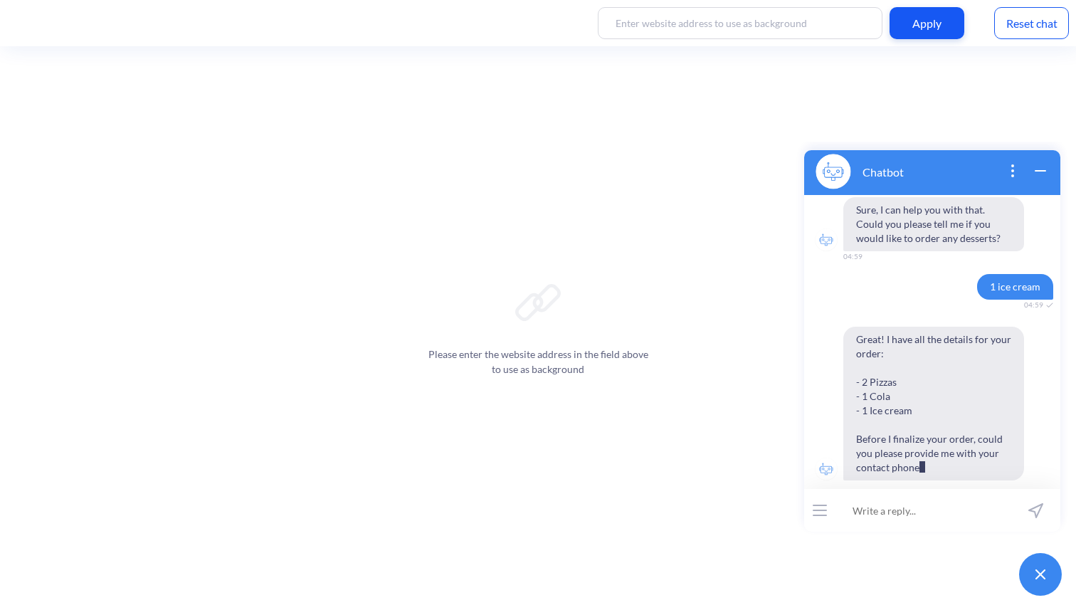
scroll to position [126, 0]
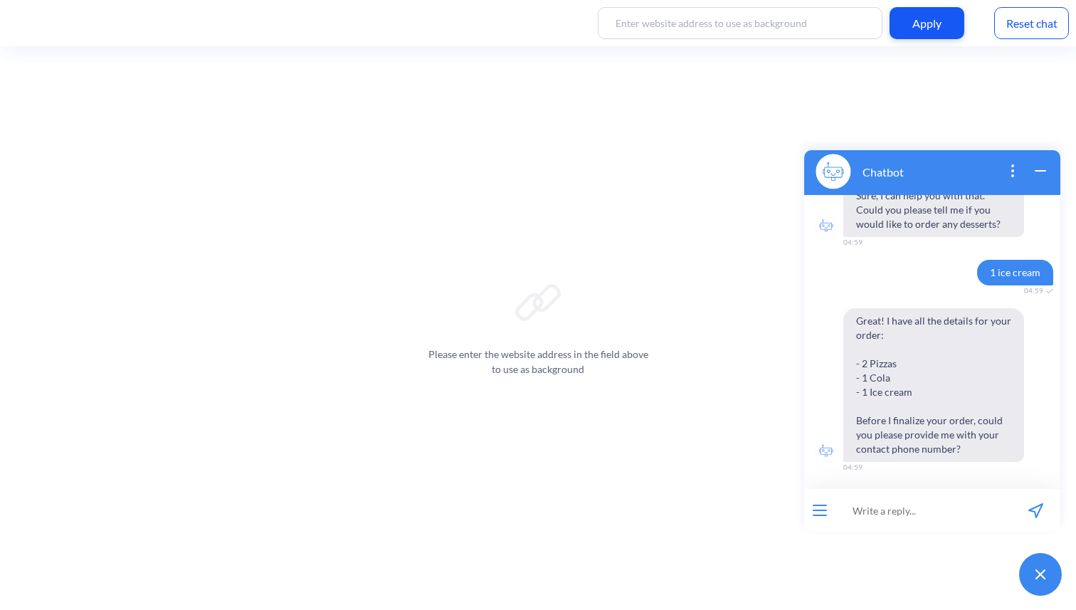
click at [884, 516] on input at bounding box center [923, 510] width 176 height 43
type input "[PHONE_NUMBER]"
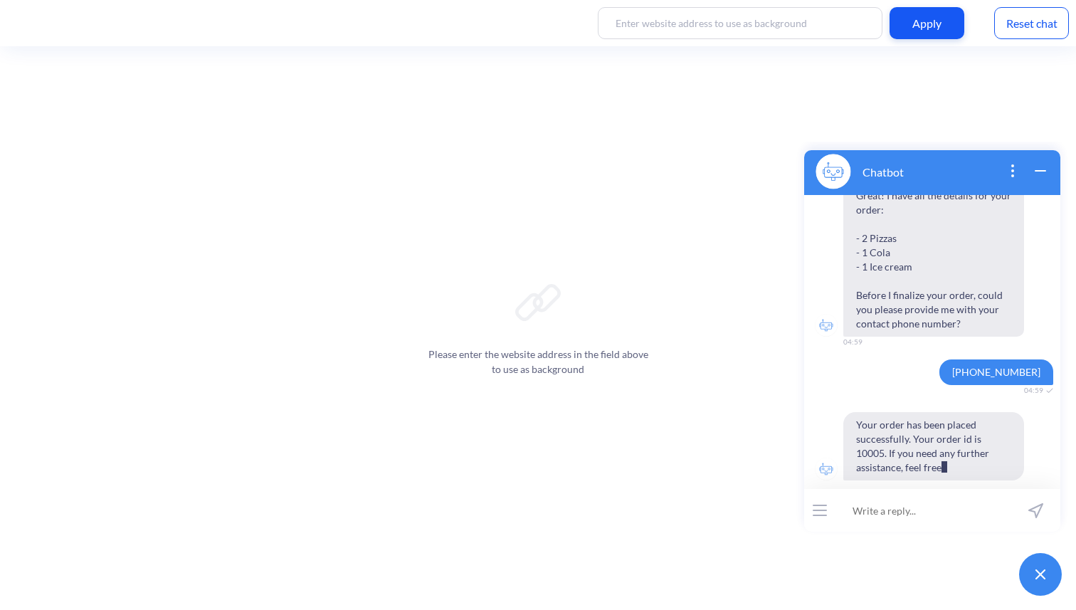
scroll to position [265, 0]
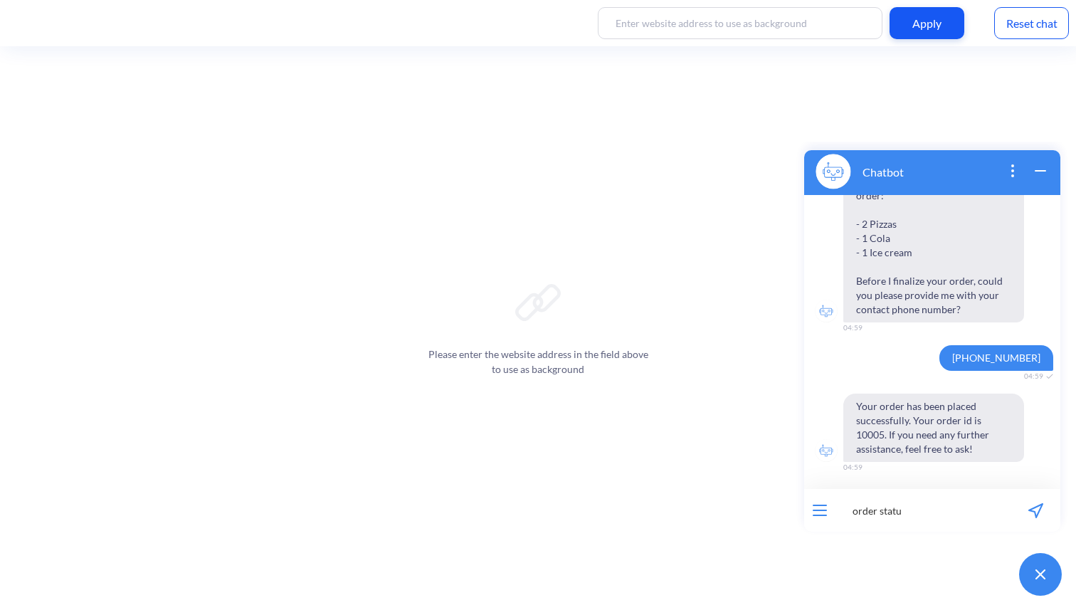
type input "order status"
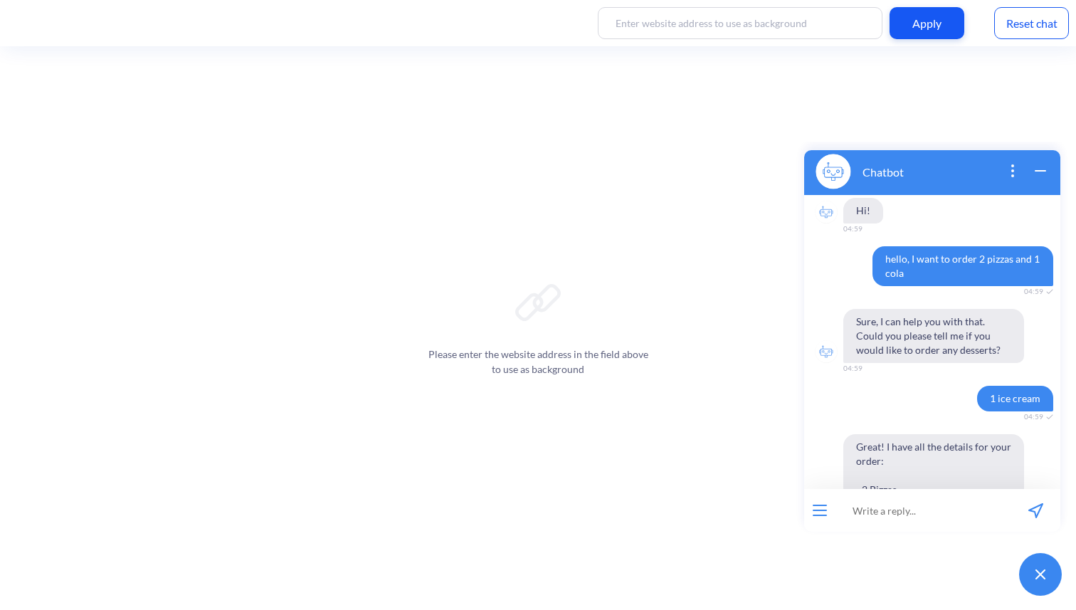
scroll to position [405, 0]
